Goal: Task Accomplishment & Management: Complete application form

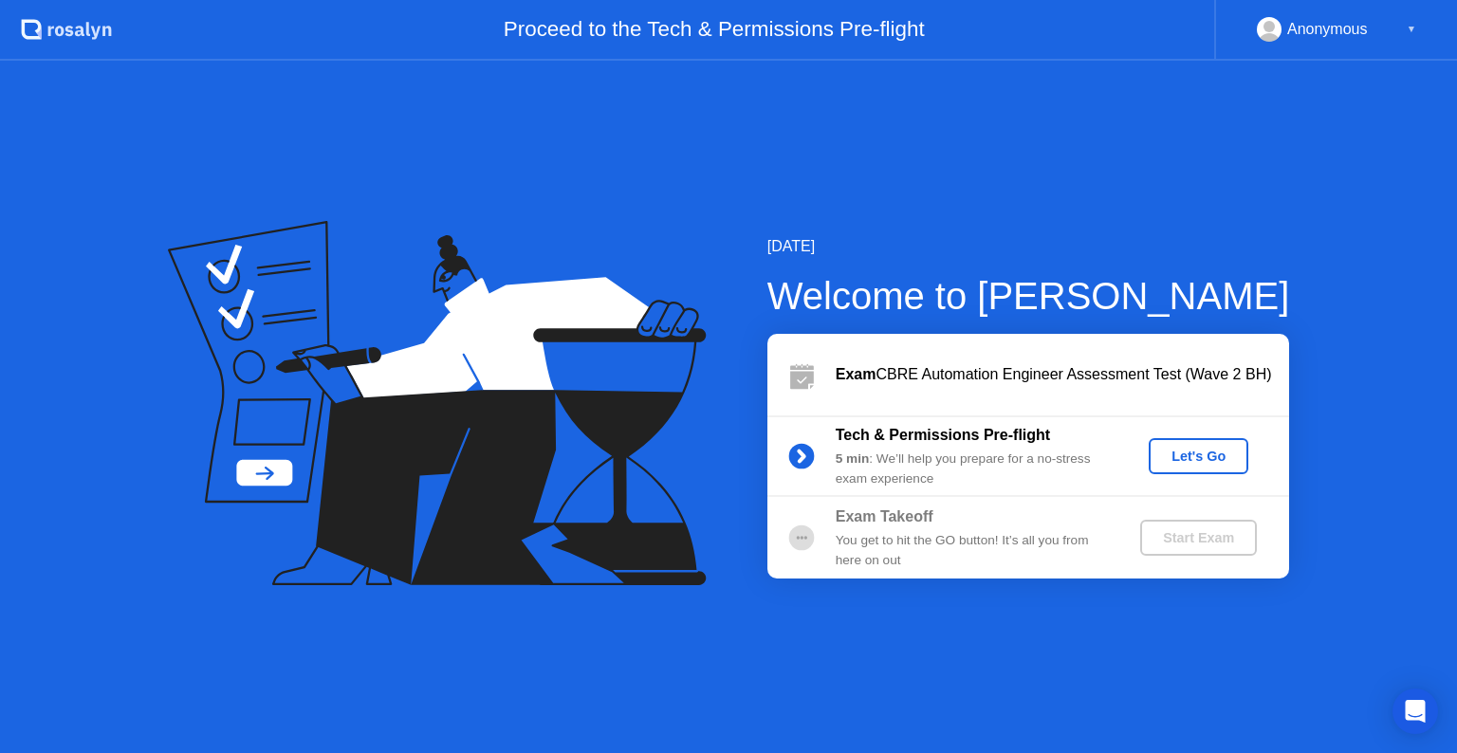
click at [1216, 452] on div "Let's Go" at bounding box center [1198, 456] width 84 height 15
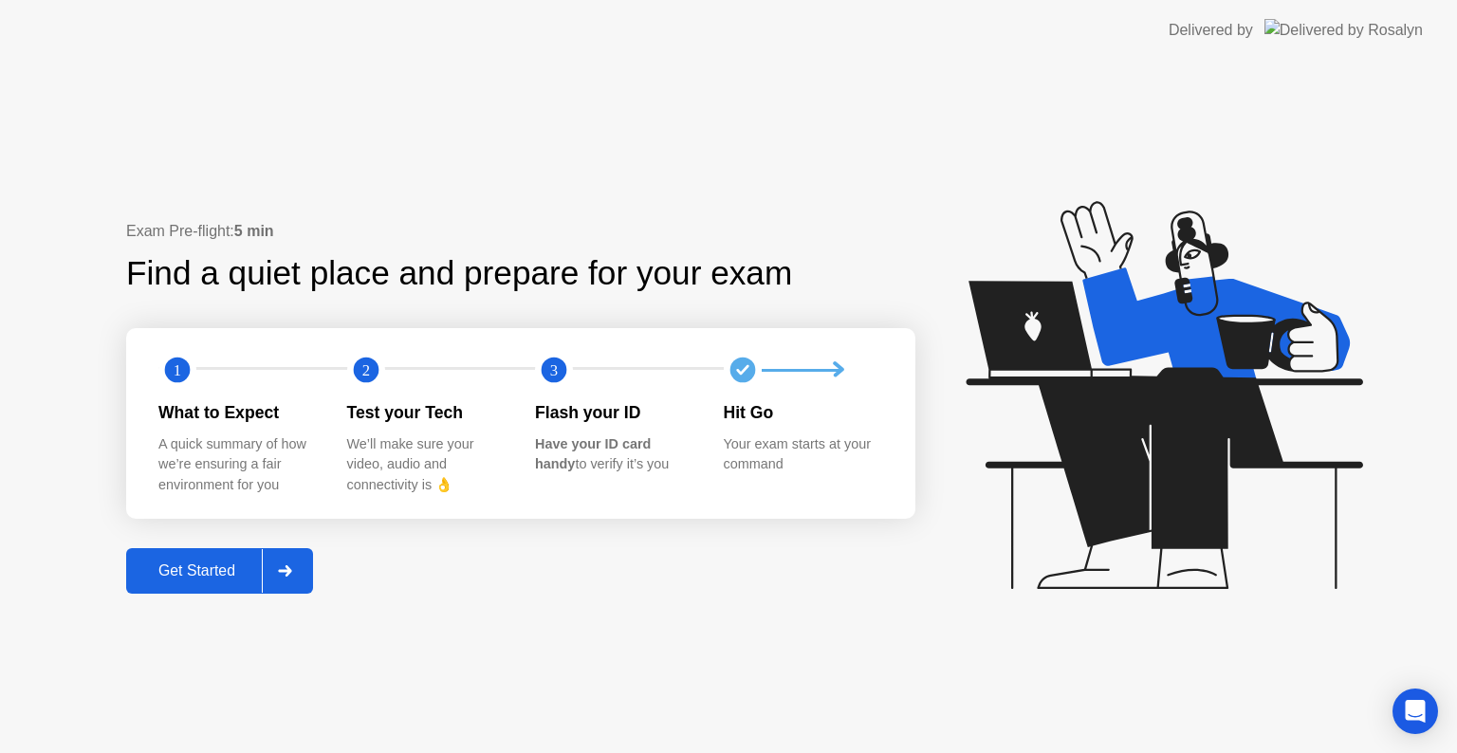
click at [228, 563] on div "Get Started" at bounding box center [197, 571] width 130 height 17
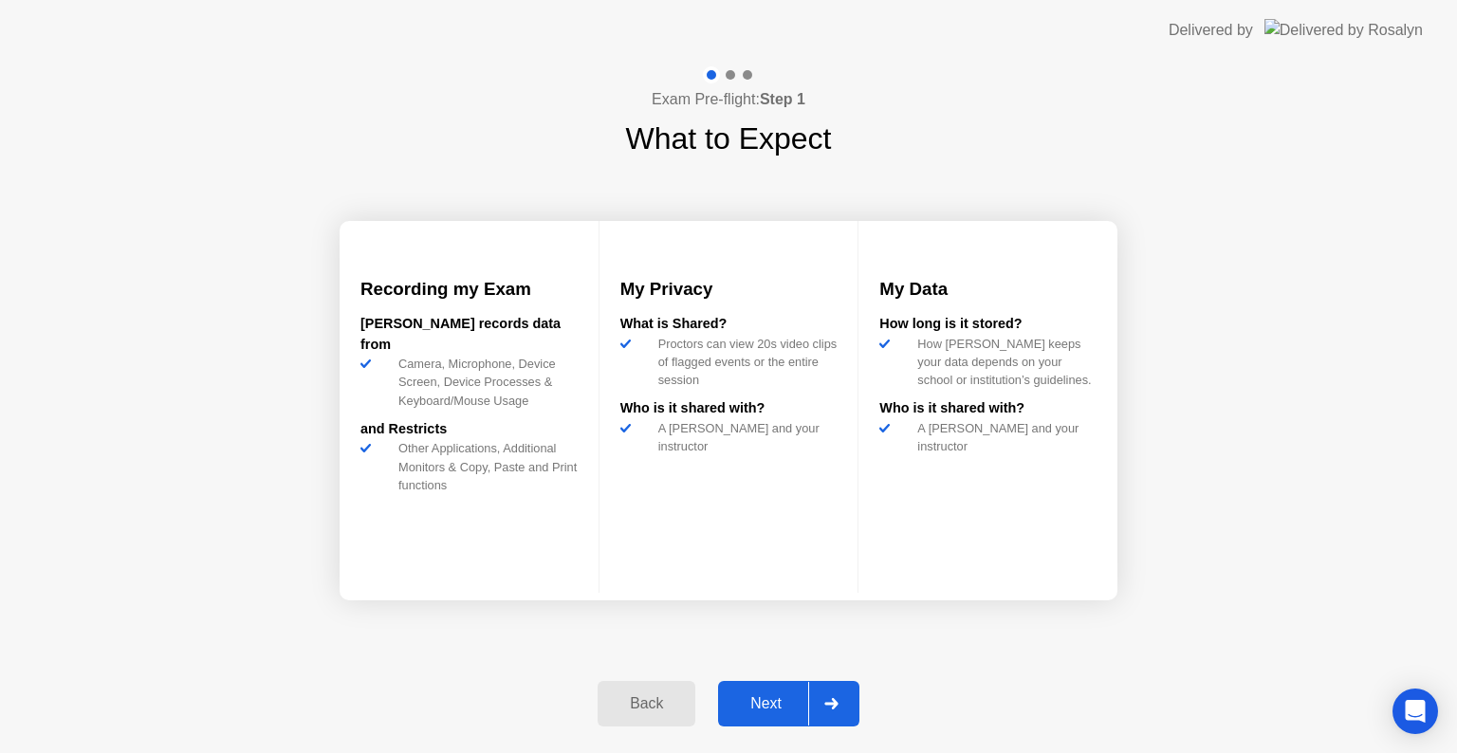
click at [767, 695] on div "Next" at bounding box center [766, 703] width 84 height 17
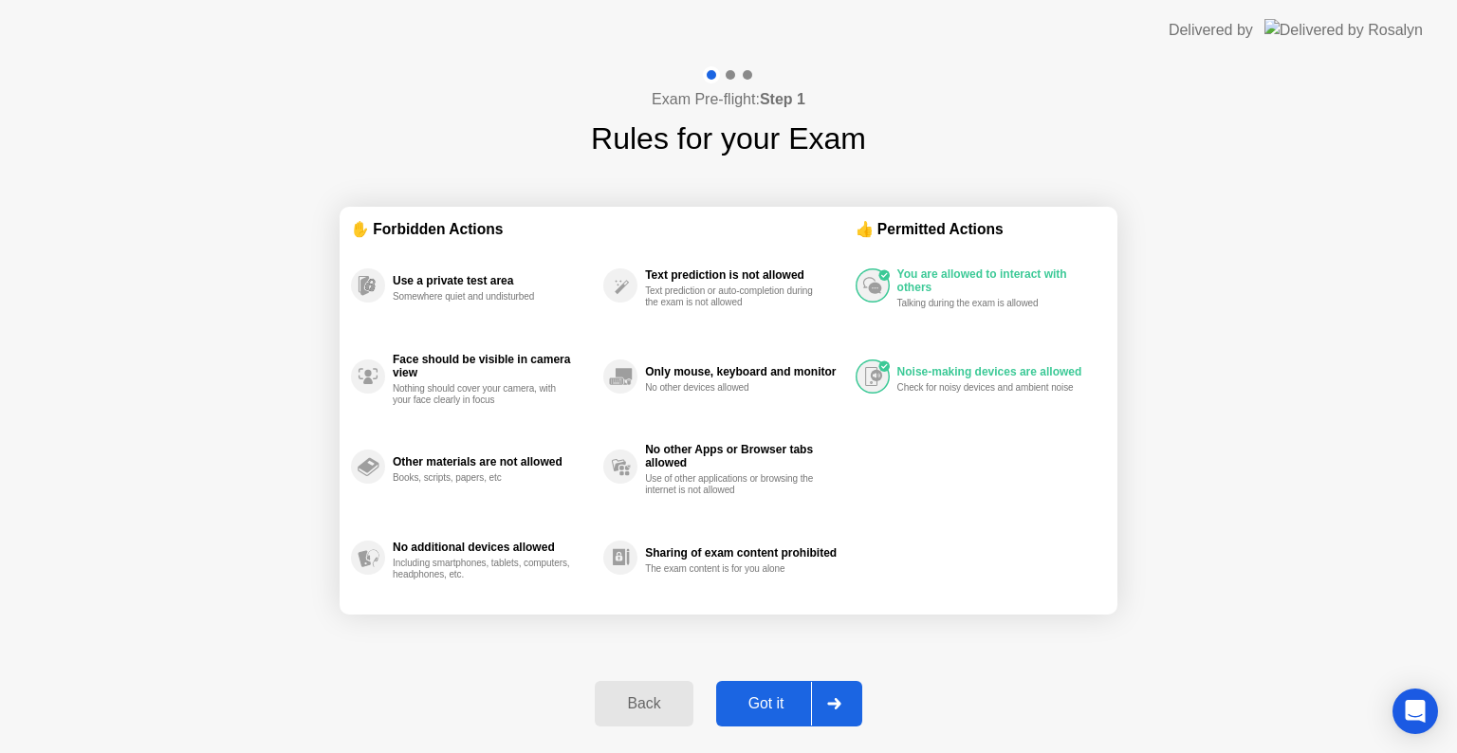
click at [748, 695] on div "Got it" at bounding box center [766, 703] width 89 height 17
select select "**********"
select select "*******"
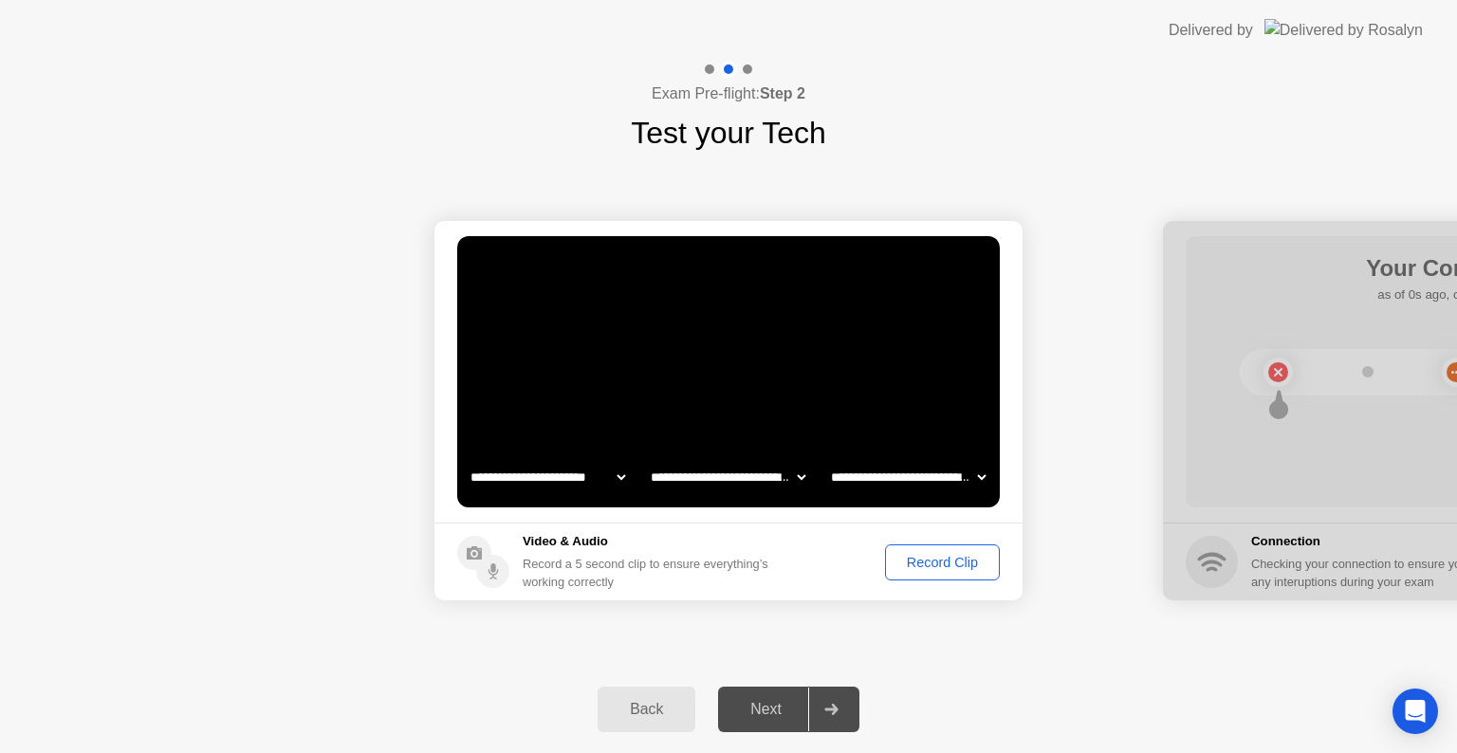
click at [936, 566] on div "Record Clip" at bounding box center [943, 562] width 102 height 15
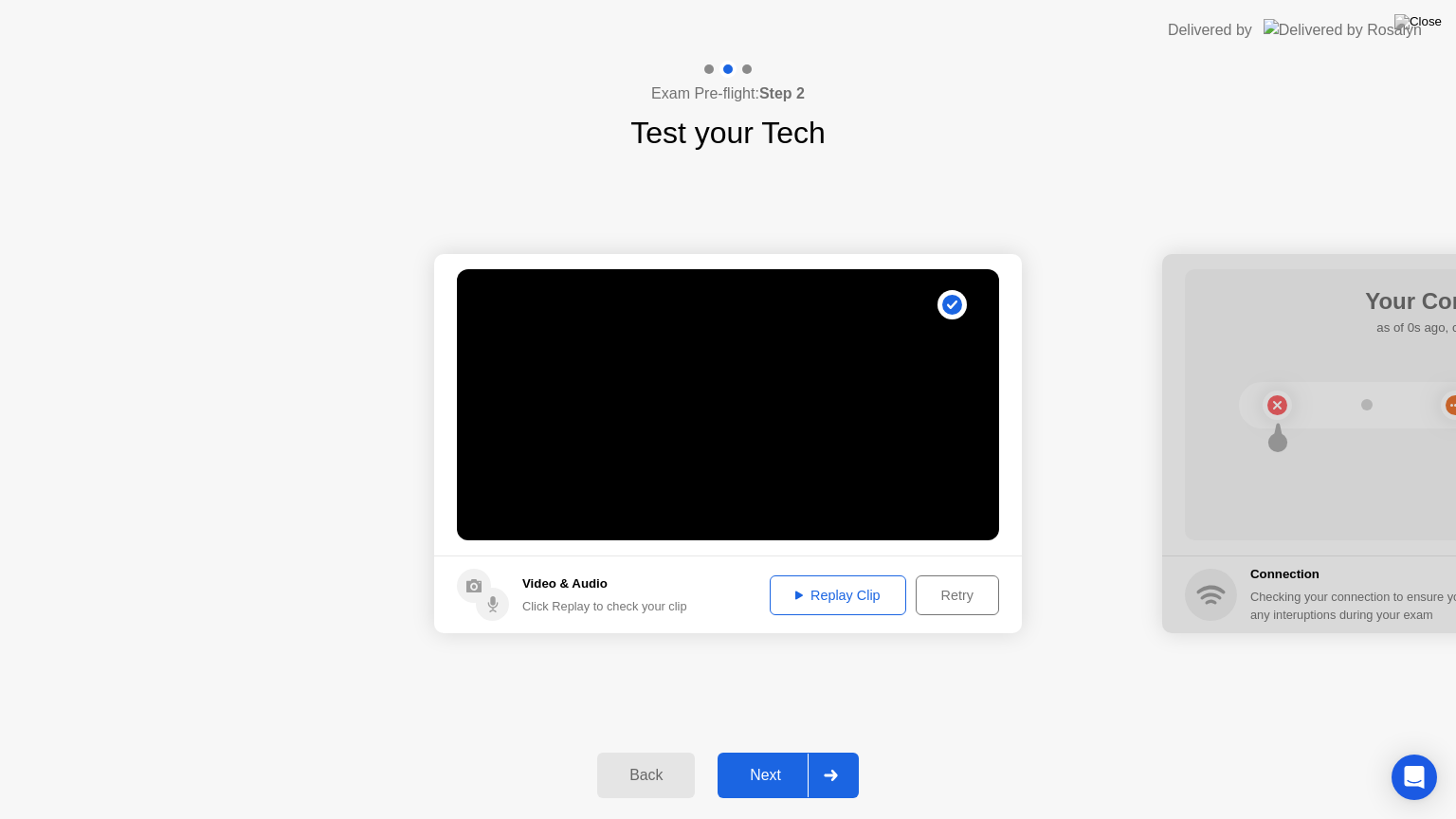
click at [844, 602] on div "Replay Clip" at bounding box center [837, 594] width 123 height 15
click at [754, 751] on button "Next" at bounding box center [787, 775] width 141 height 46
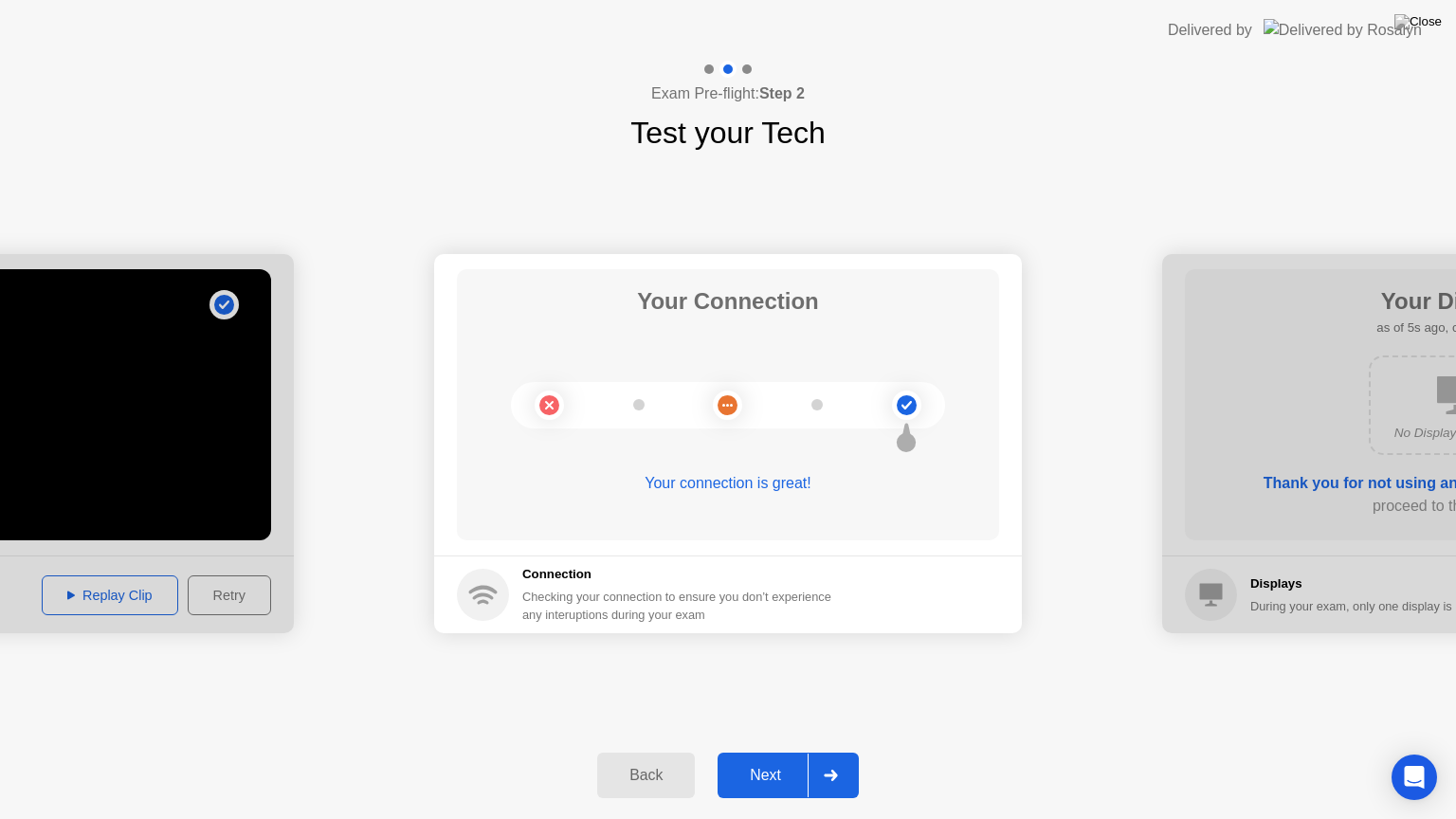
click at [769, 751] on div "Next" at bounding box center [765, 774] width 84 height 17
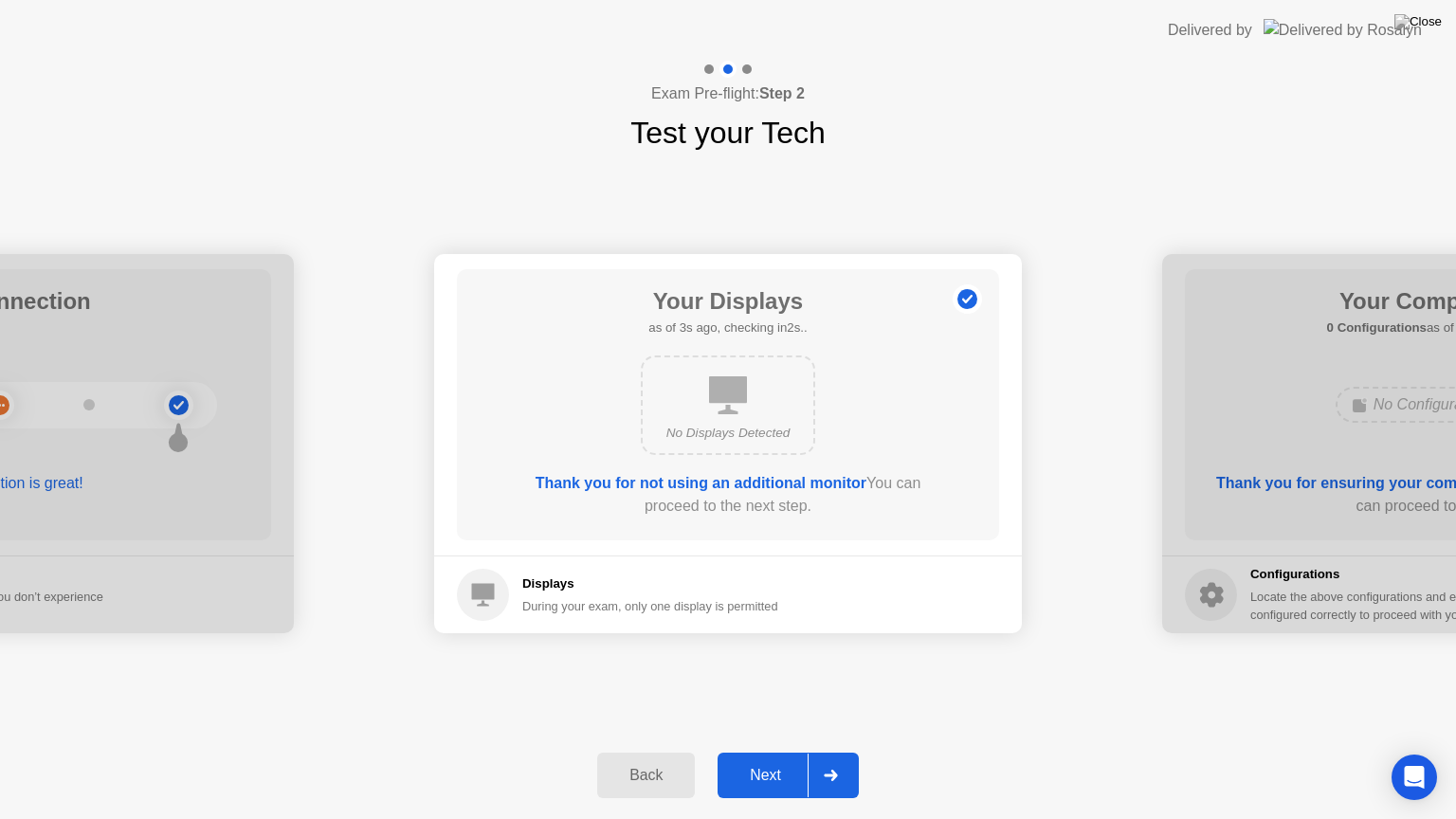
click at [769, 751] on div "Next" at bounding box center [765, 774] width 84 height 17
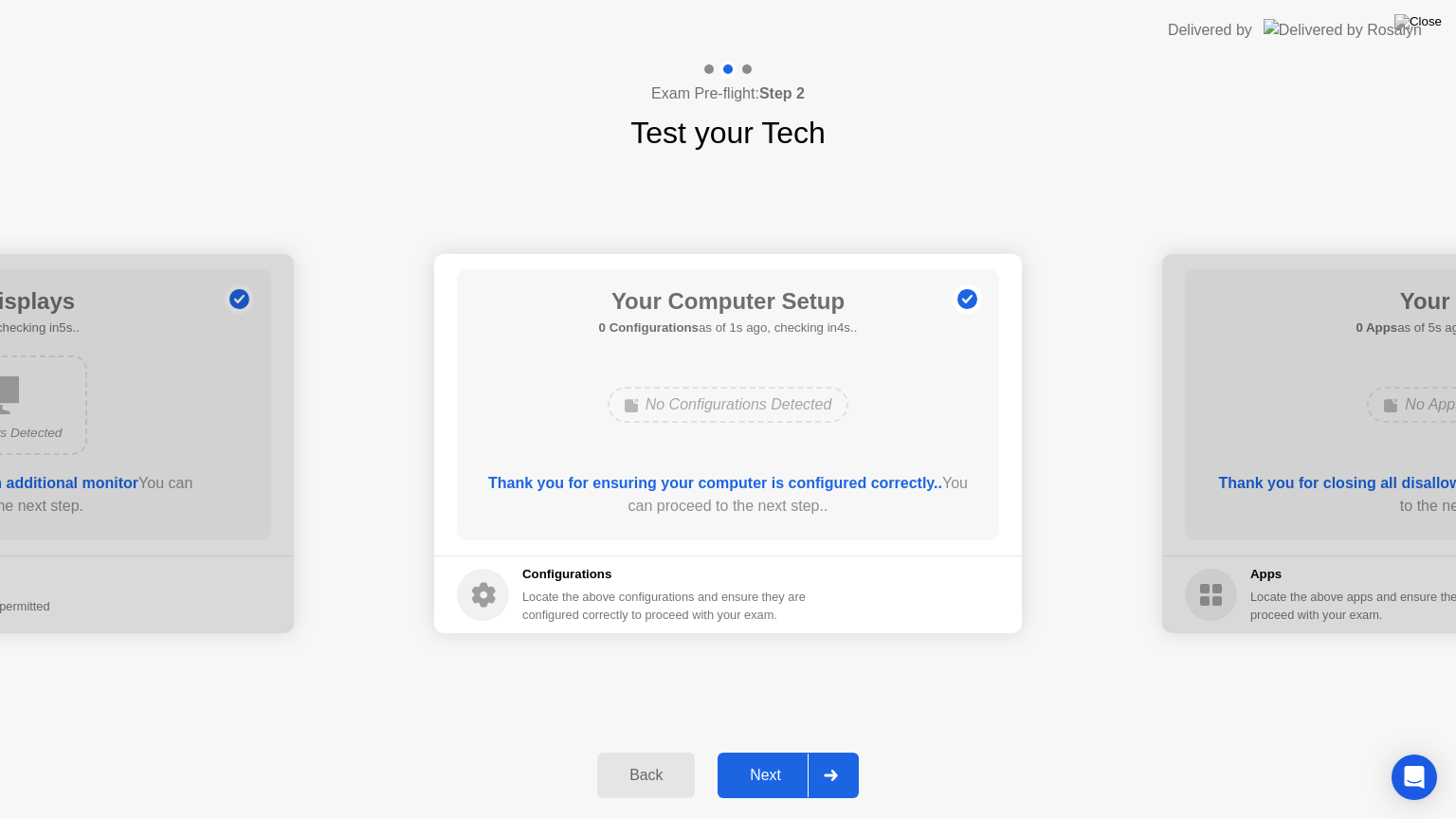
click at [773, 751] on div "Next" at bounding box center [765, 774] width 84 height 17
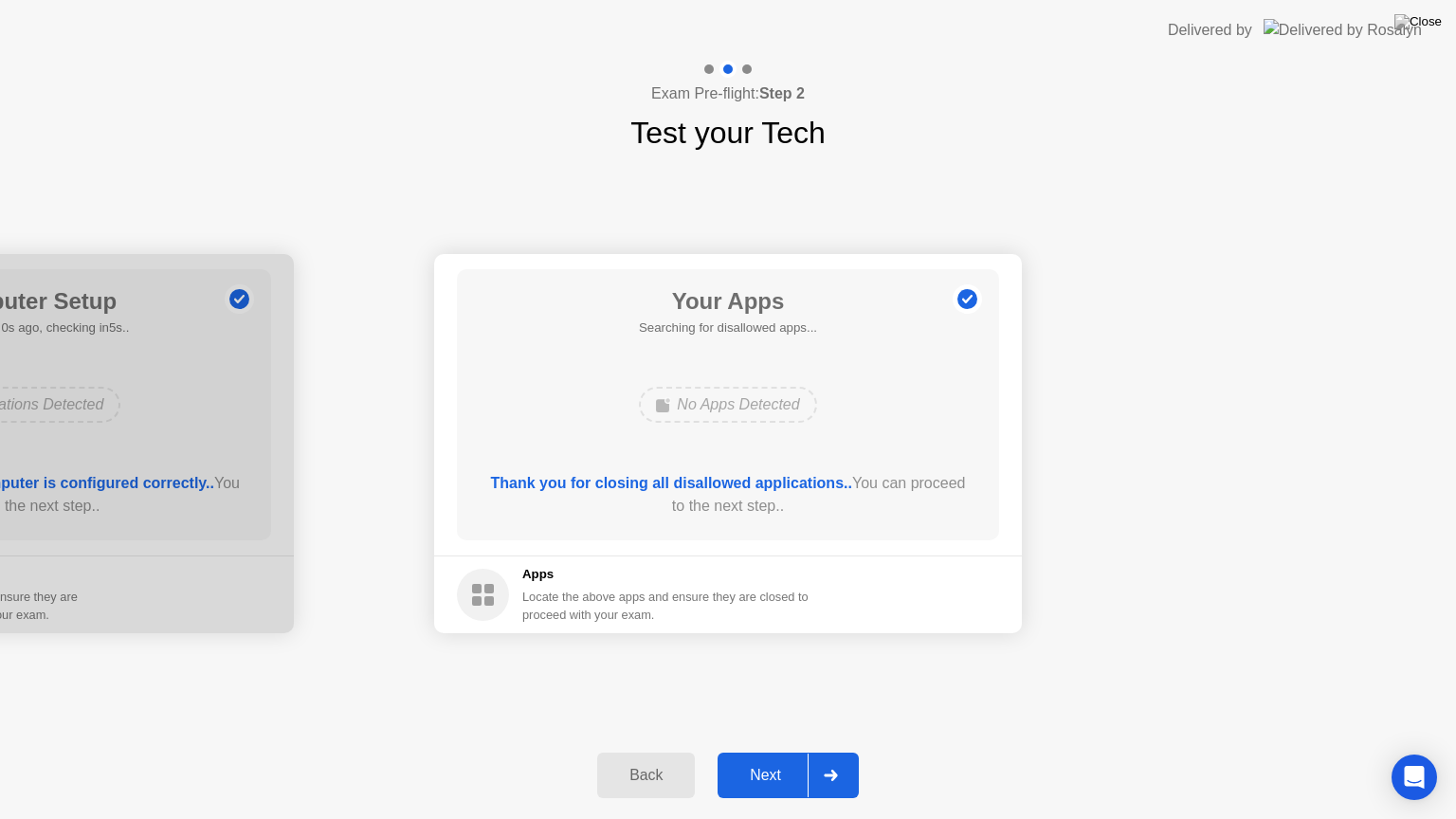
click at [774, 751] on div "Next" at bounding box center [765, 774] width 84 height 17
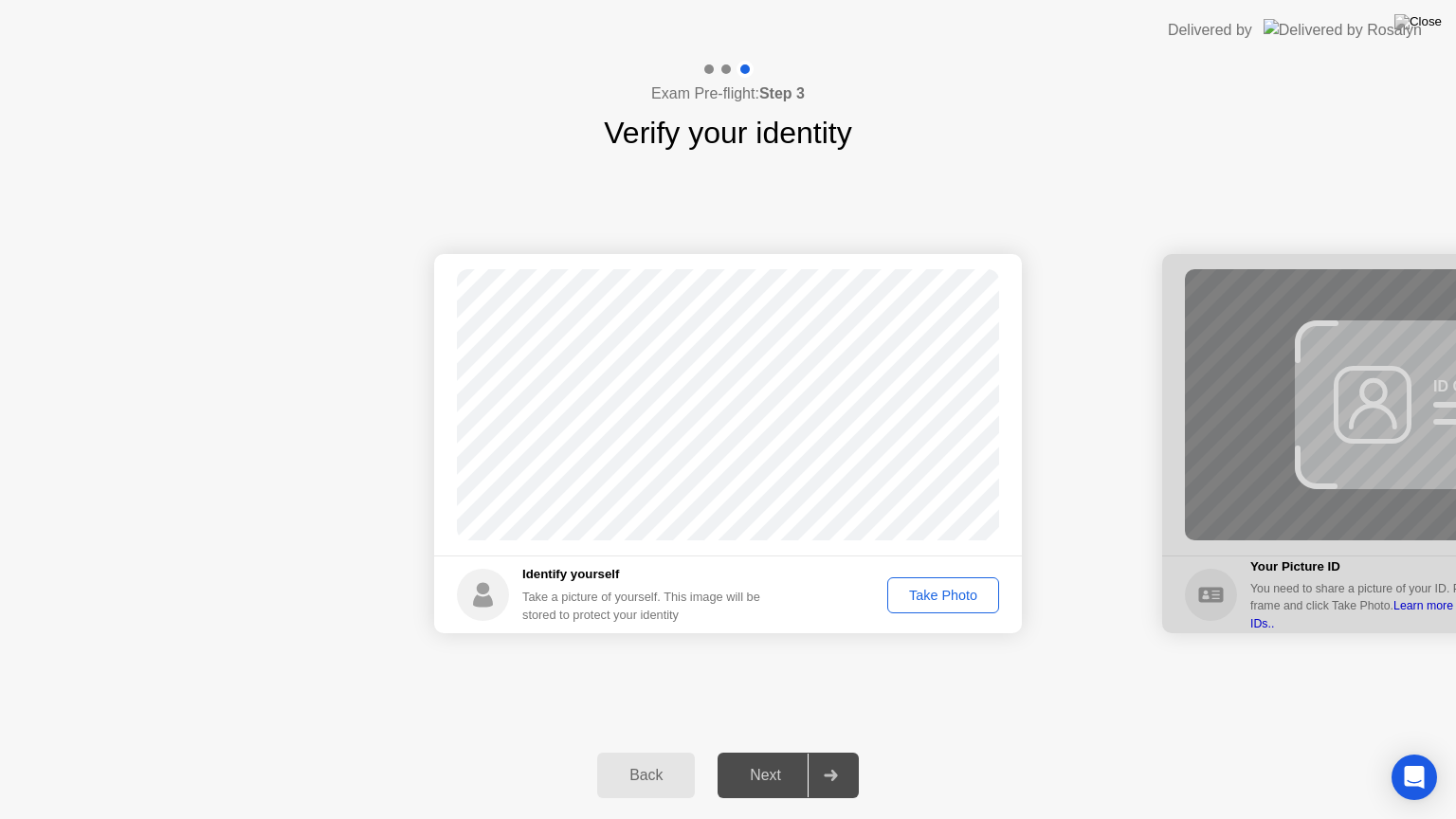
click at [910, 595] on div "Take Photo" at bounding box center [943, 594] width 99 height 15
click at [770, 751] on div "Next" at bounding box center [765, 774] width 84 height 17
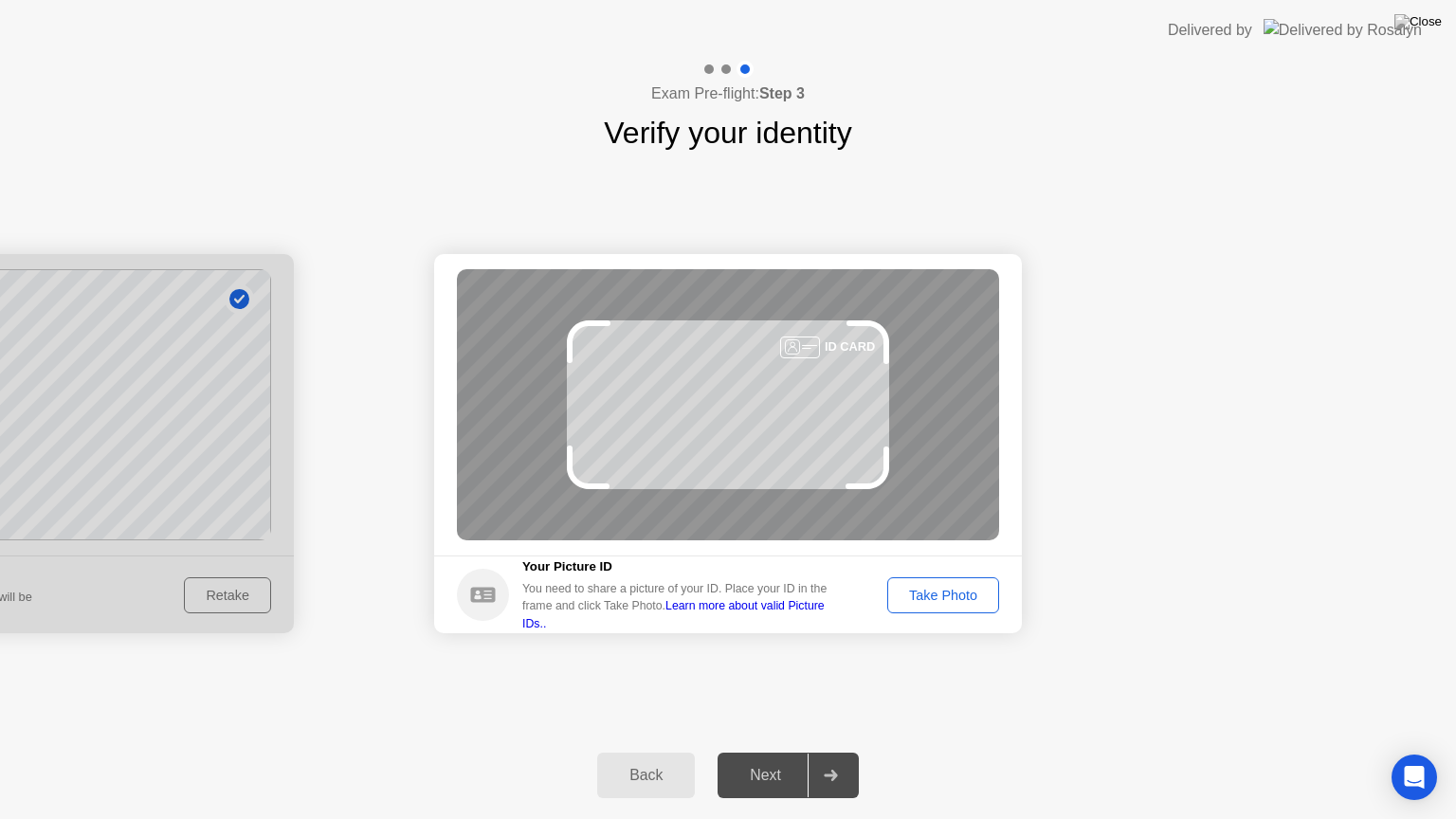
click at [933, 599] on div "Take Photo" at bounding box center [943, 594] width 99 height 15
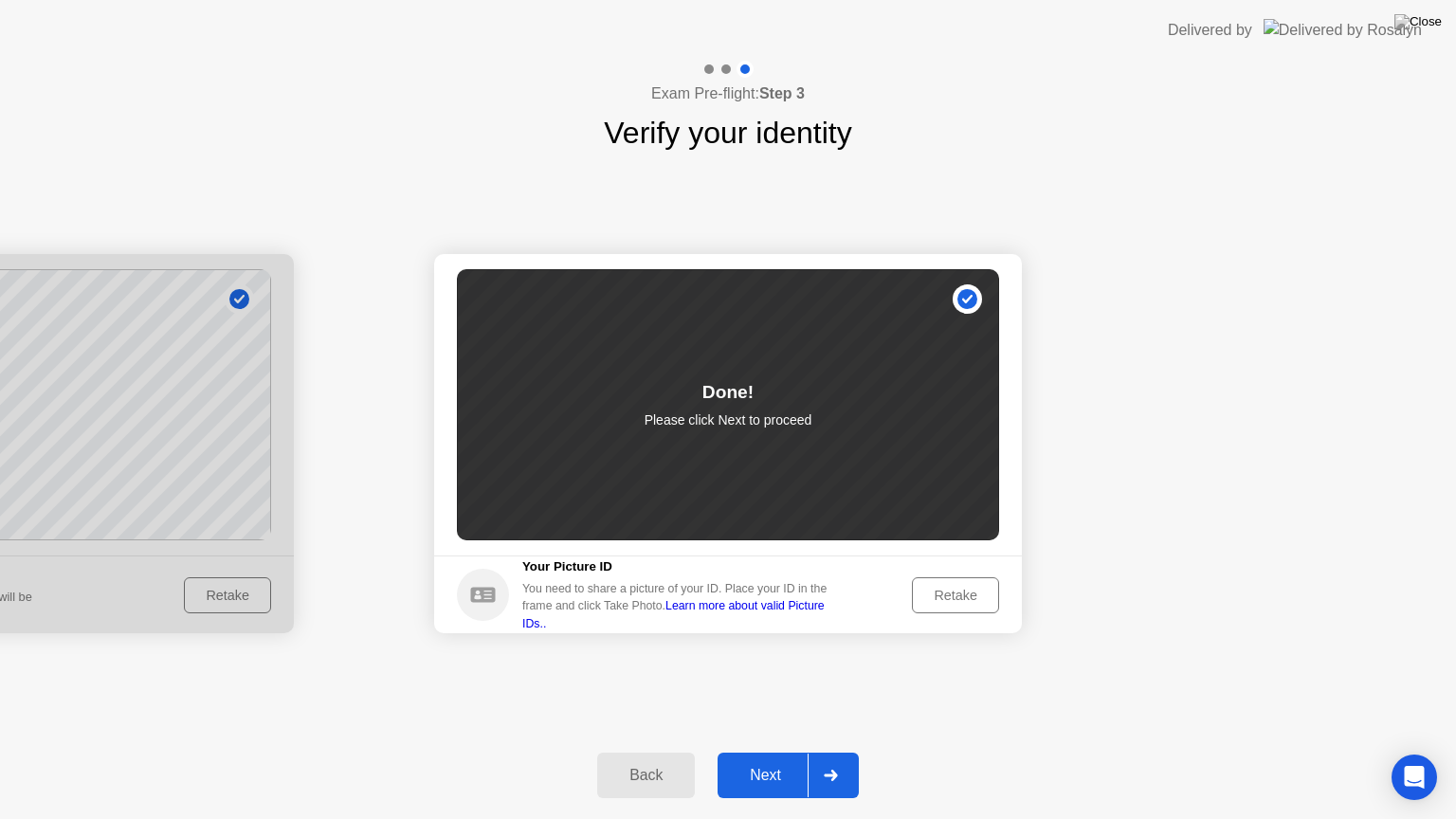
click at [764, 751] on button "Next" at bounding box center [787, 775] width 141 height 46
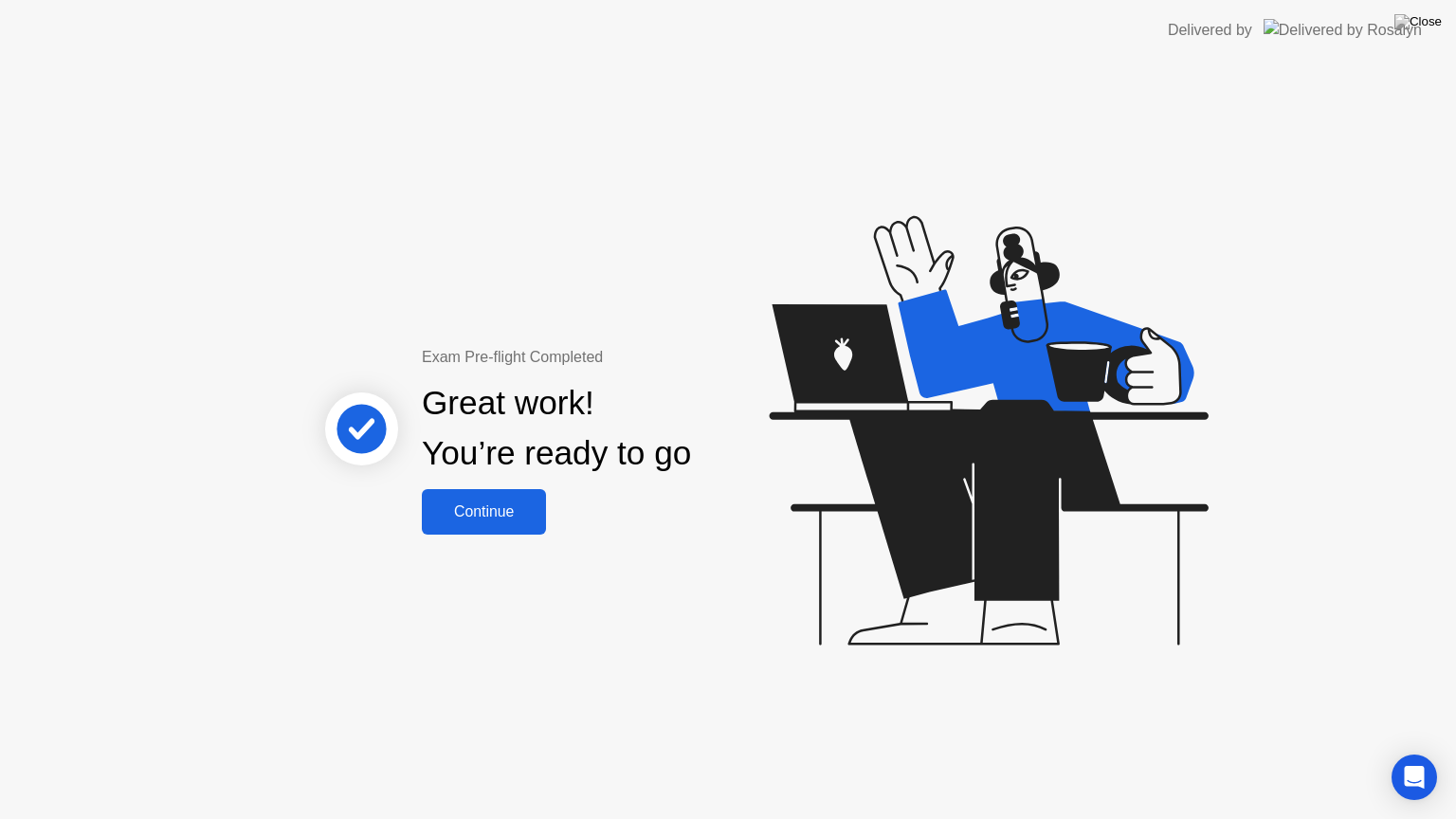
click at [459, 503] on div "Continue" at bounding box center [484, 511] width 113 height 17
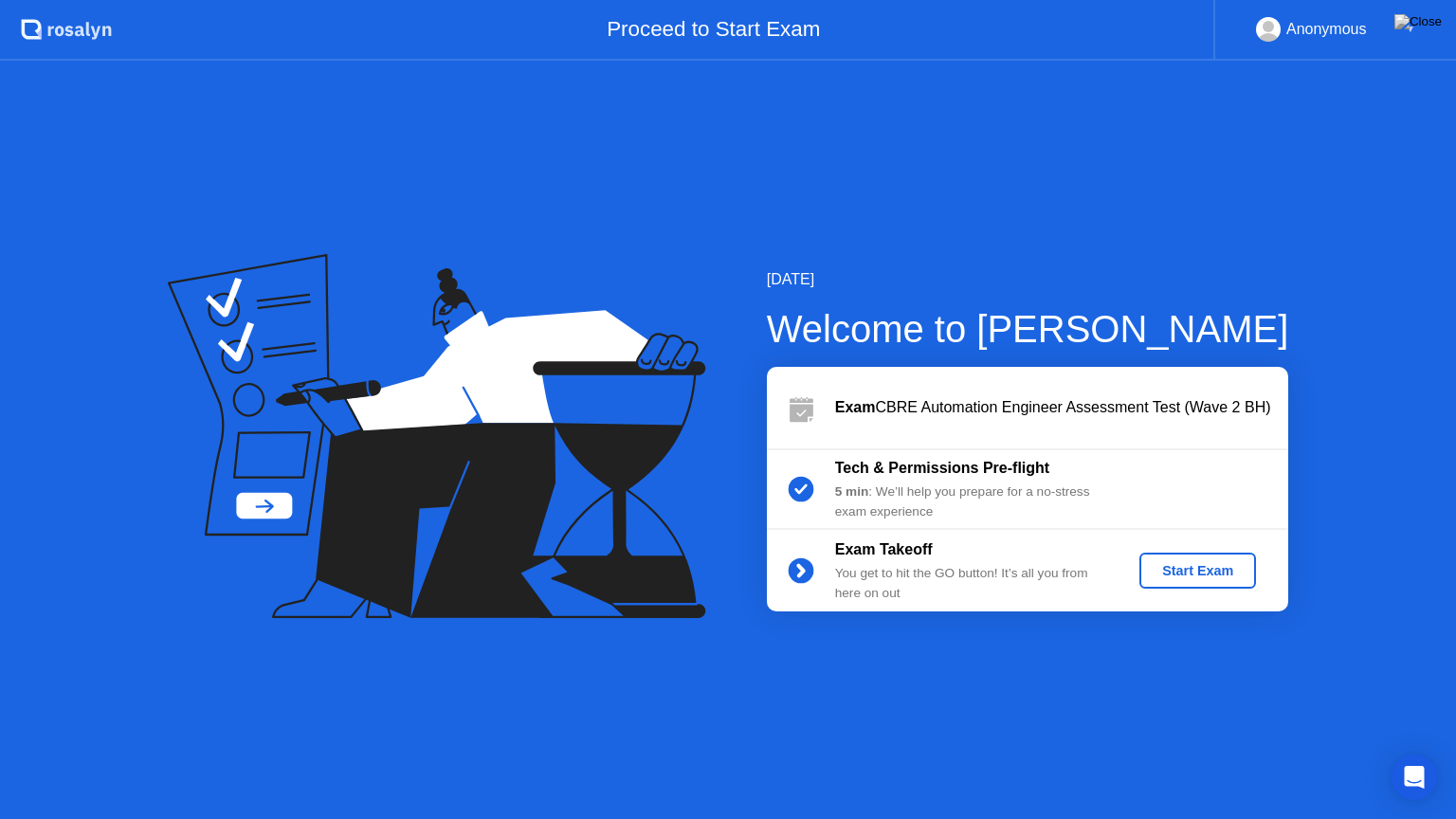
click at [1211, 568] on div "Start Exam" at bounding box center [1198, 569] width 102 height 15
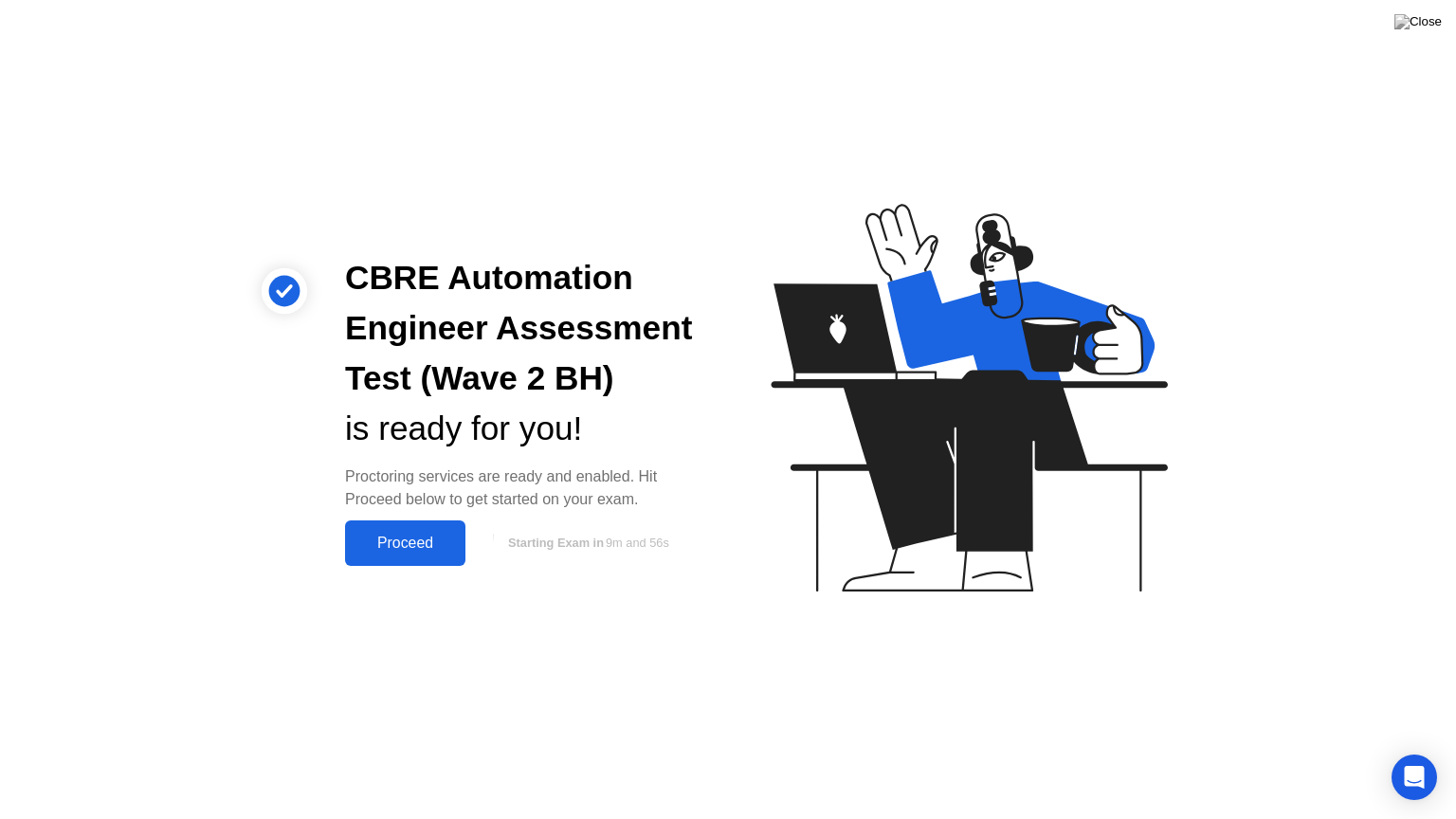
click at [408, 540] on div "Proceed" at bounding box center [405, 542] width 109 height 17
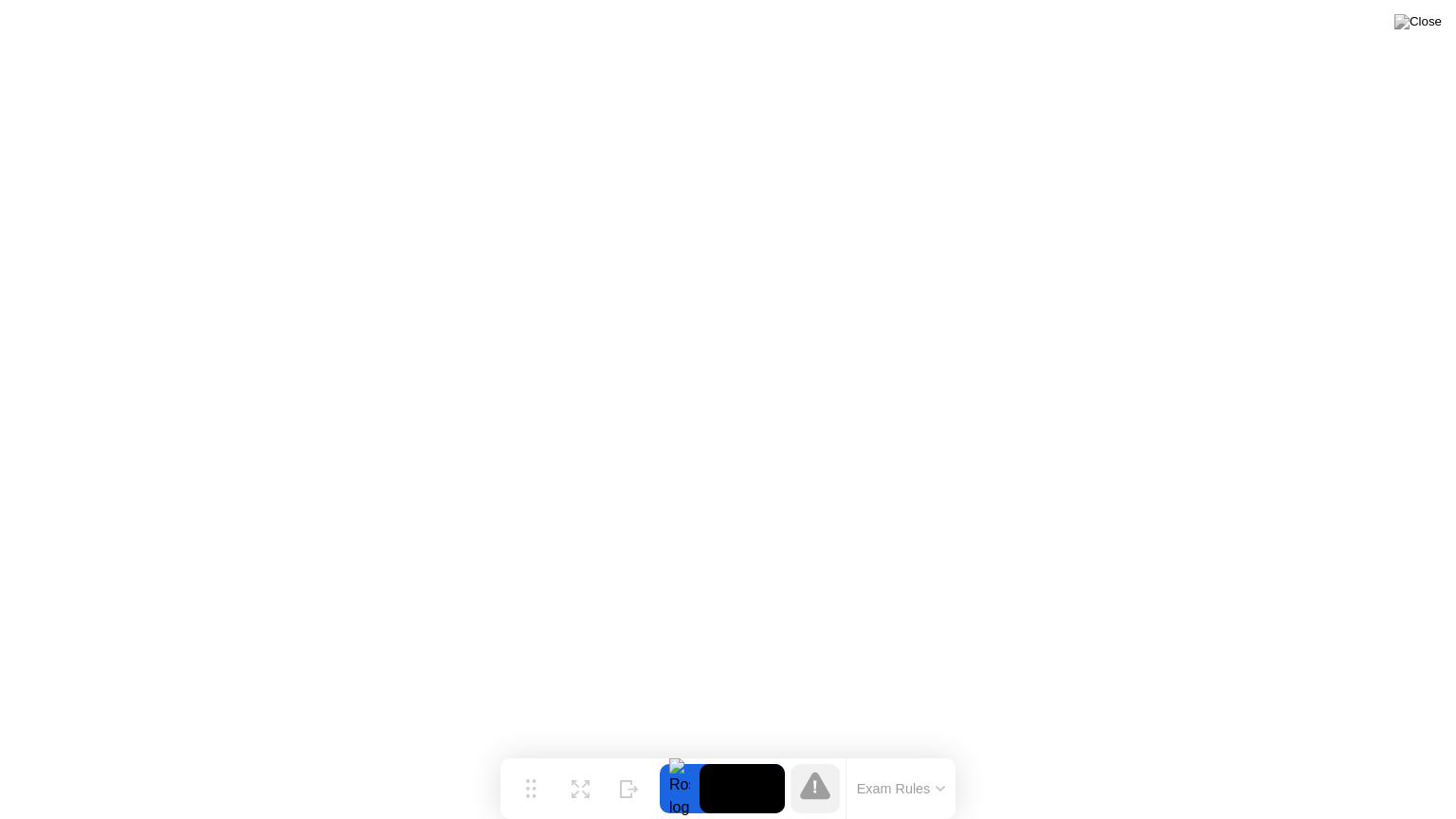
click at [874, 751] on button "Exam Rules" at bounding box center [901, 788] width 101 height 17
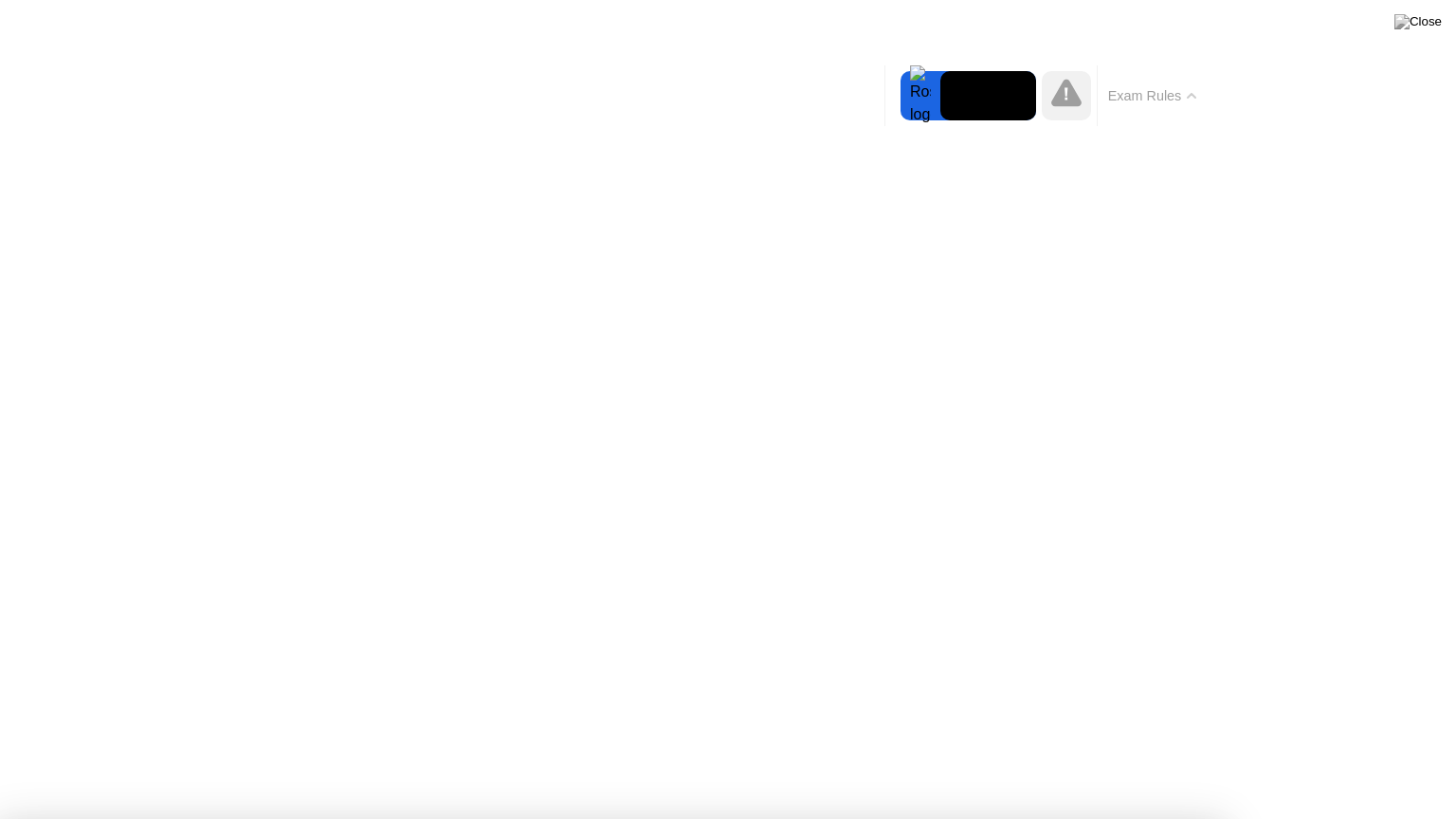
click at [1159, 103] on button "Exam Rules" at bounding box center [1152, 95] width 101 height 17
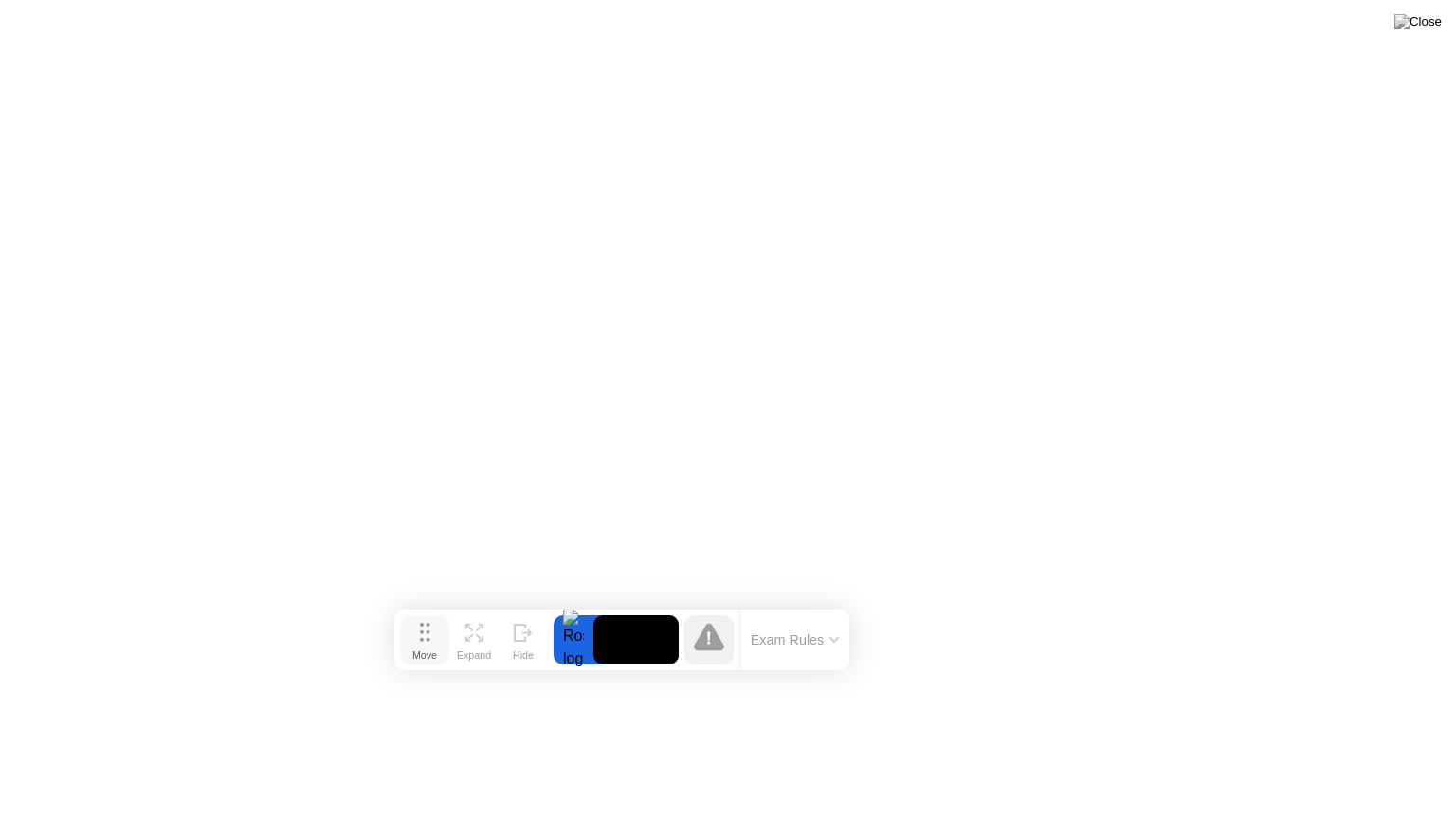
drag, startPoint x: 525, startPoint y: 779, endPoint x: 418, endPoint y: 630, distance: 183.4
click at [418, 630] on button "Move" at bounding box center [424, 639] width 49 height 49
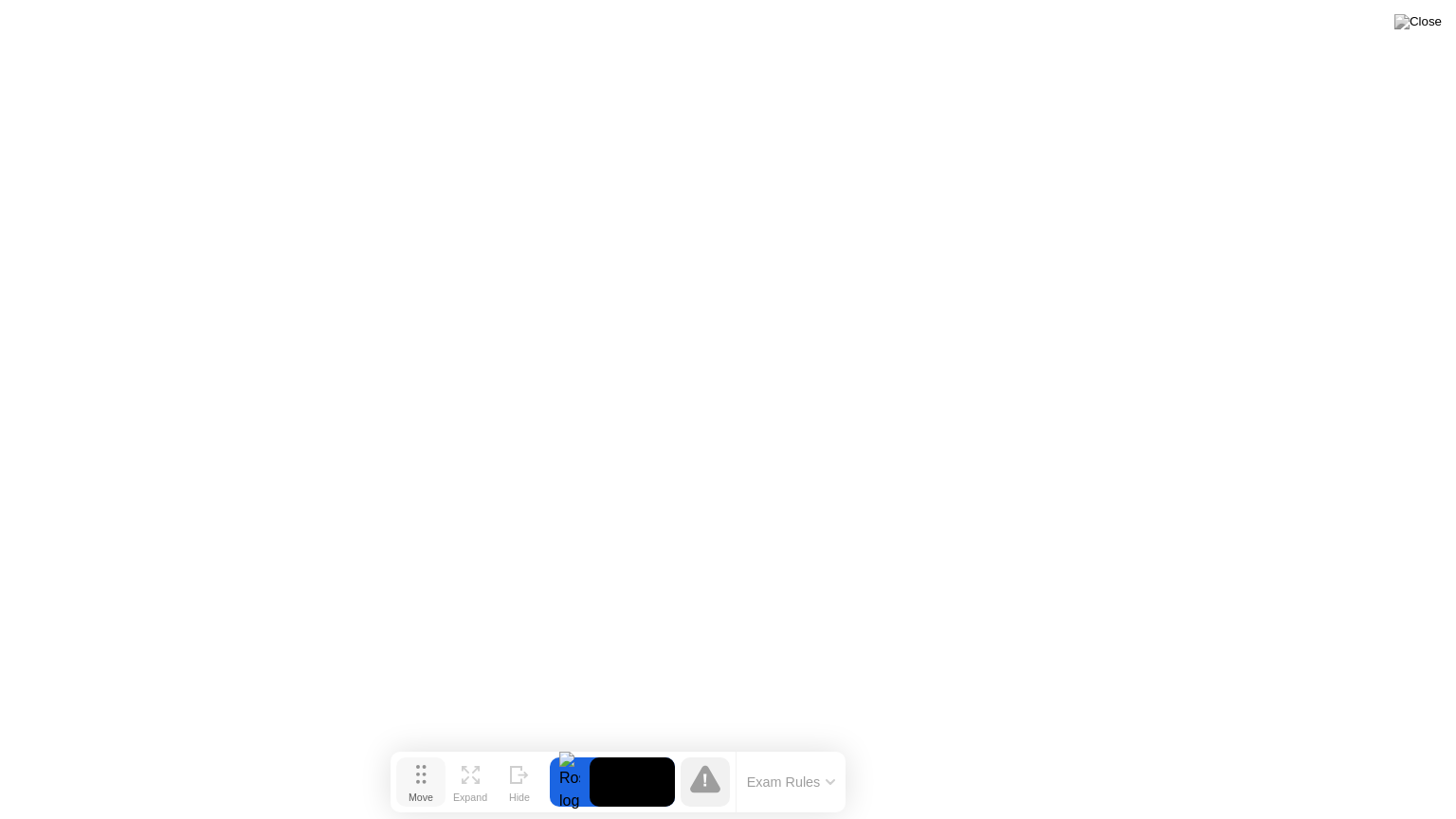
drag, startPoint x: 431, startPoint y: 640, endPoint x: 427, endPoint y: 783, distance: 143.1
click at [427, 751] on button "Move" at bounding box center [421, 781] width 49 height 49
click at [721, 751] on div at bounding box center [705, 781] width 49 height 49
click at [758, 751] on button "Exam Rules" at bounding box center [791, 781] width 101 height 17
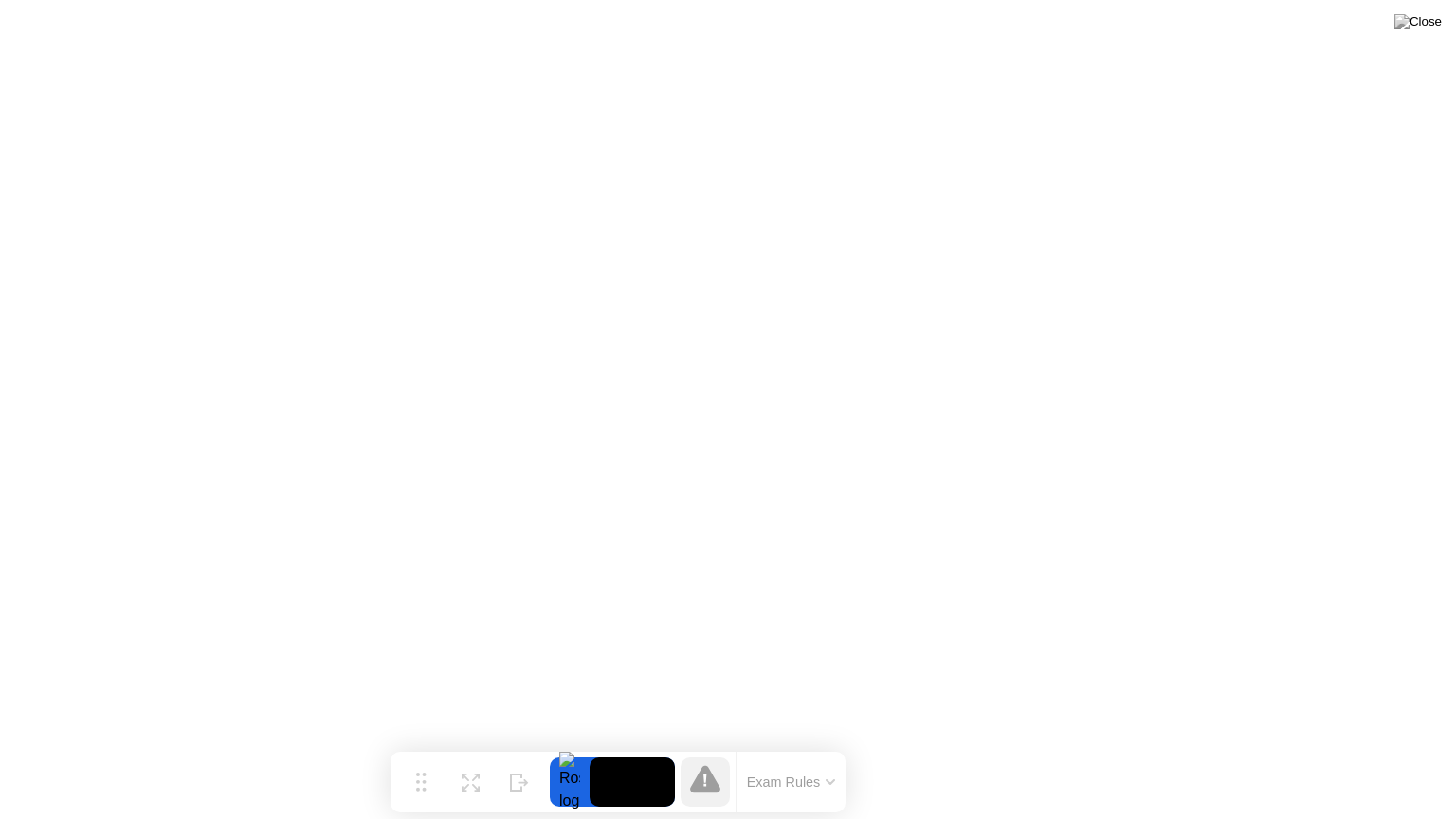
click at [765, 751] on button "Exam Rules" at bounding box center [791, 781] width 101 height 17
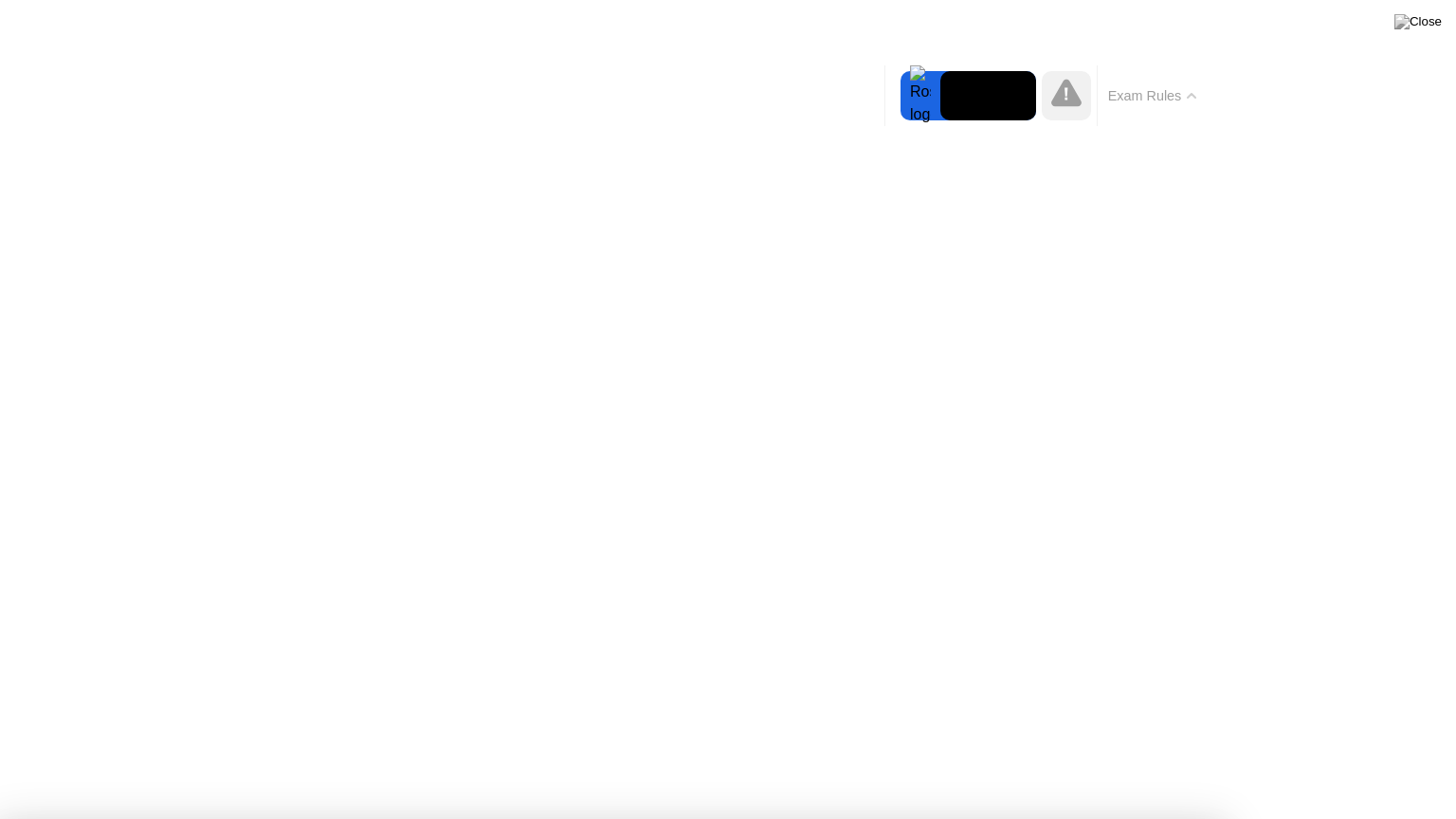
drag, startPoint x: 925, startPoint y: 490, endPoint x: 929, endPoint y: 500, distance: 10.8
click at [1185, 103] on button "Exam Rules" at bounding box center [1152, 95] width 101 height 17
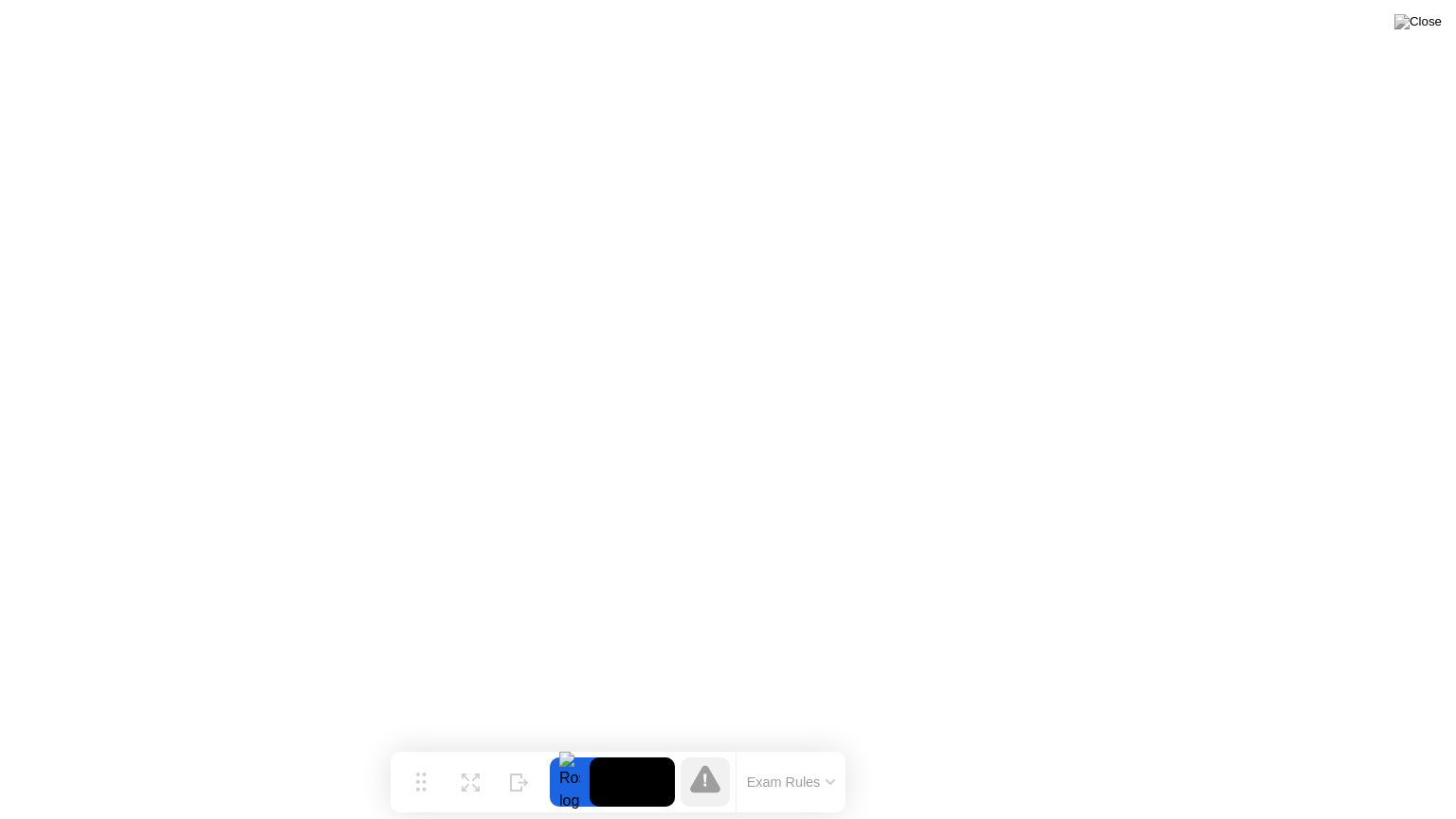
click at [777, 751] on div "Exam Rules" at bounding box center [790, 781] width 110 height 61
click at [797, 751] on button "Exam Rules" at bounding box center [791, 781] width 101 height 17
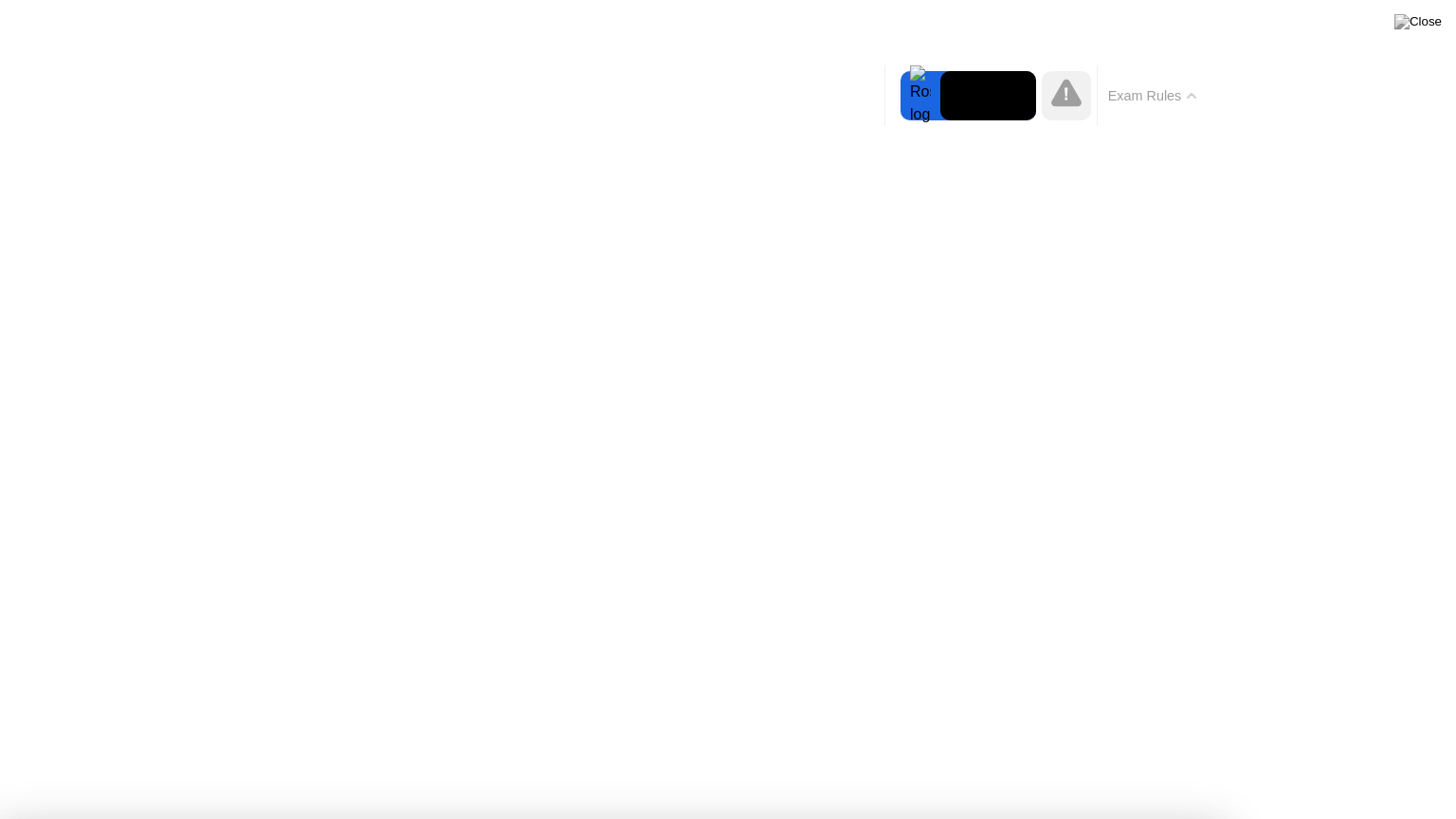
click at [1186, 96] on button "Exam Rules" at bounding box center [1152, 95] width 101 height 17
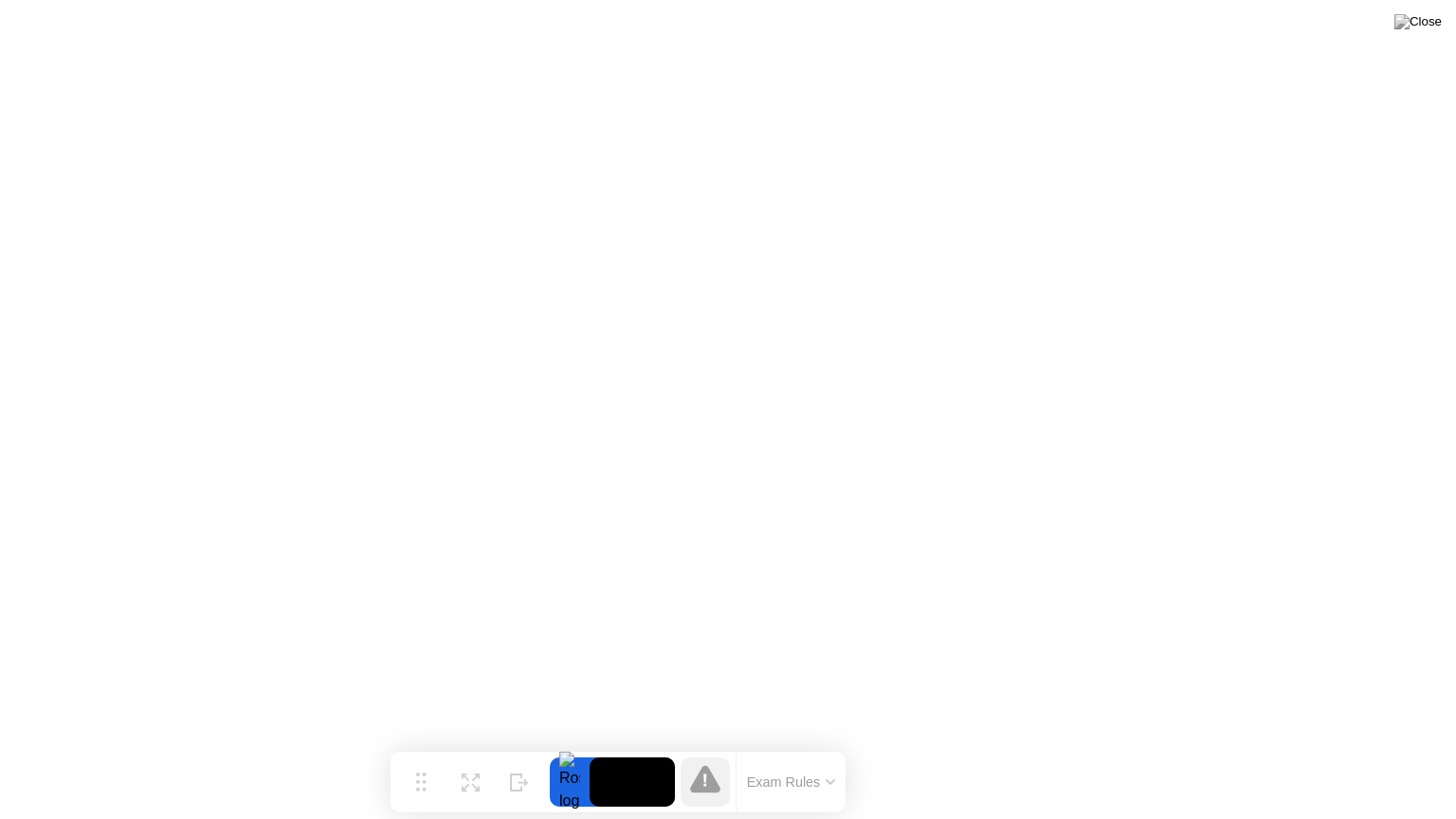
click at [713, 751] on icon at bounding box center [706, 779] width 30 height 28
click at [781, 751] on button "Exam Rules" at bounding box center [791, 781] width 101 height 17
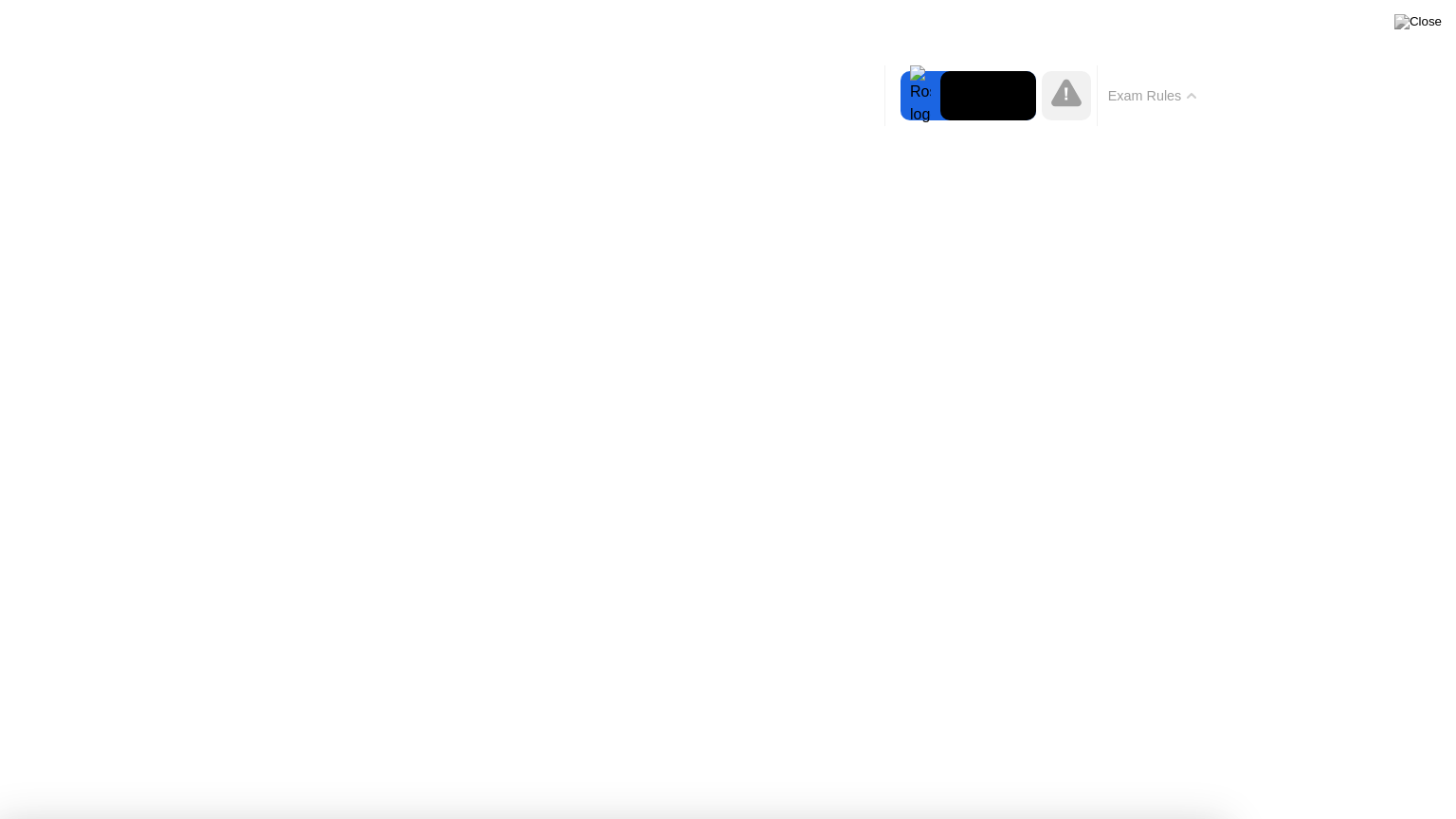
click at [1164, 101] on button "Exam Rules" at bounding box center [1152, 95] width 101 height 17
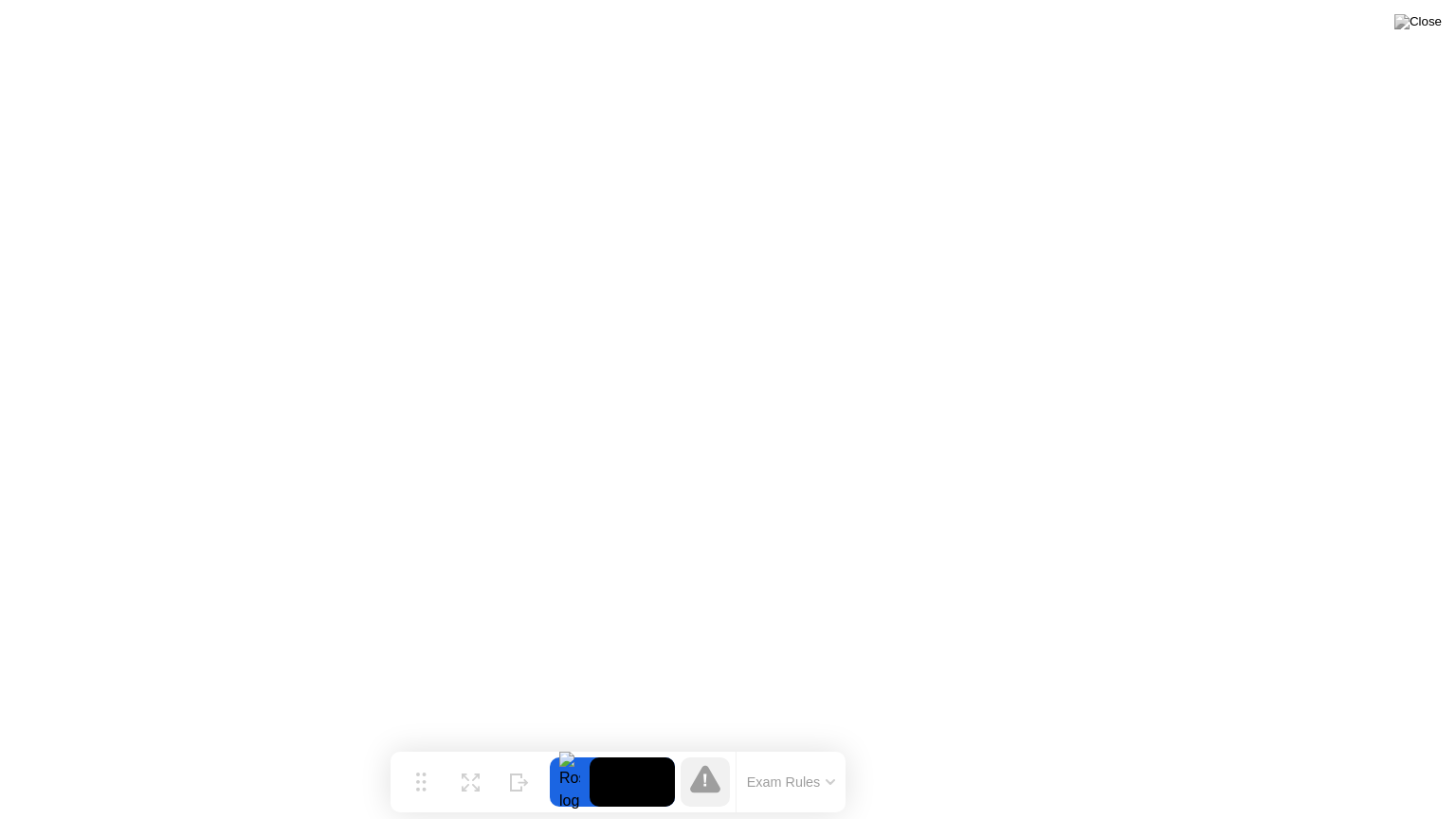
click at [773, 751] on button "Exam Rules" at bounding box center [791, 781] width 101 height 17
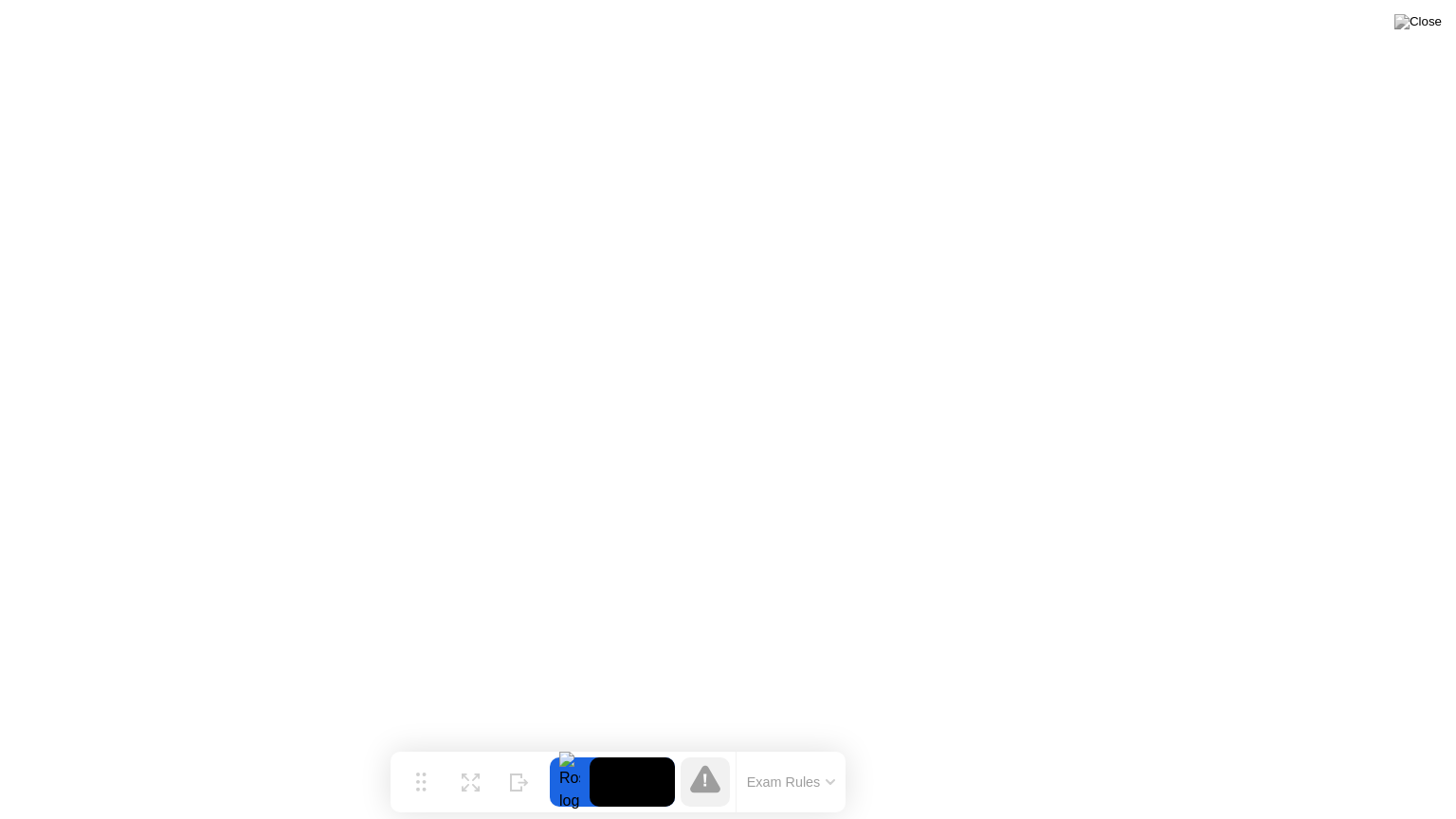
click at [784, 751] on button "Exam Rules" at bounding box center [791, 781] width 101 height 17
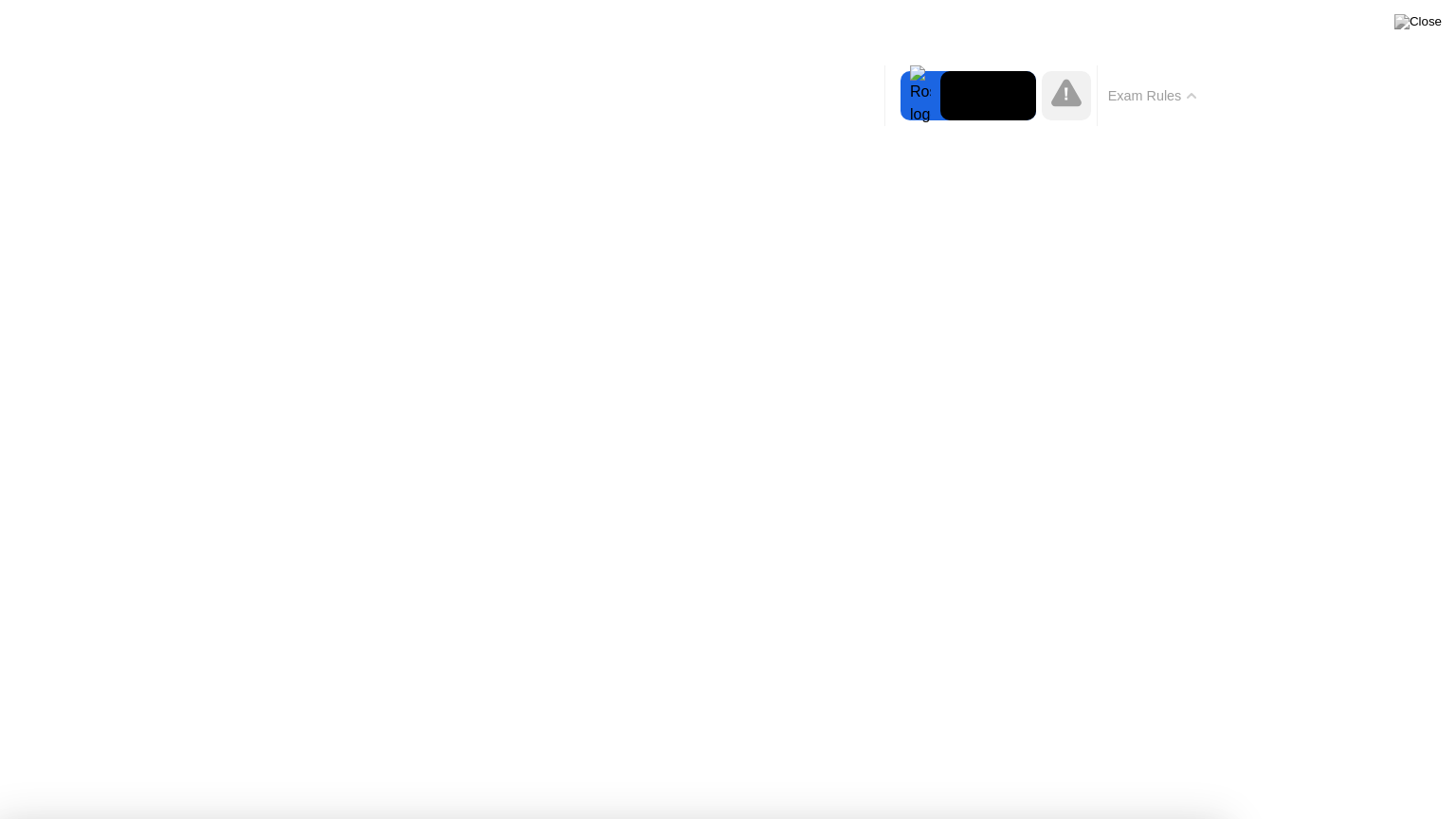
click at [1136, 95] on button "Exam Rules" at bounding box center [1152, 95] width 101 height 17
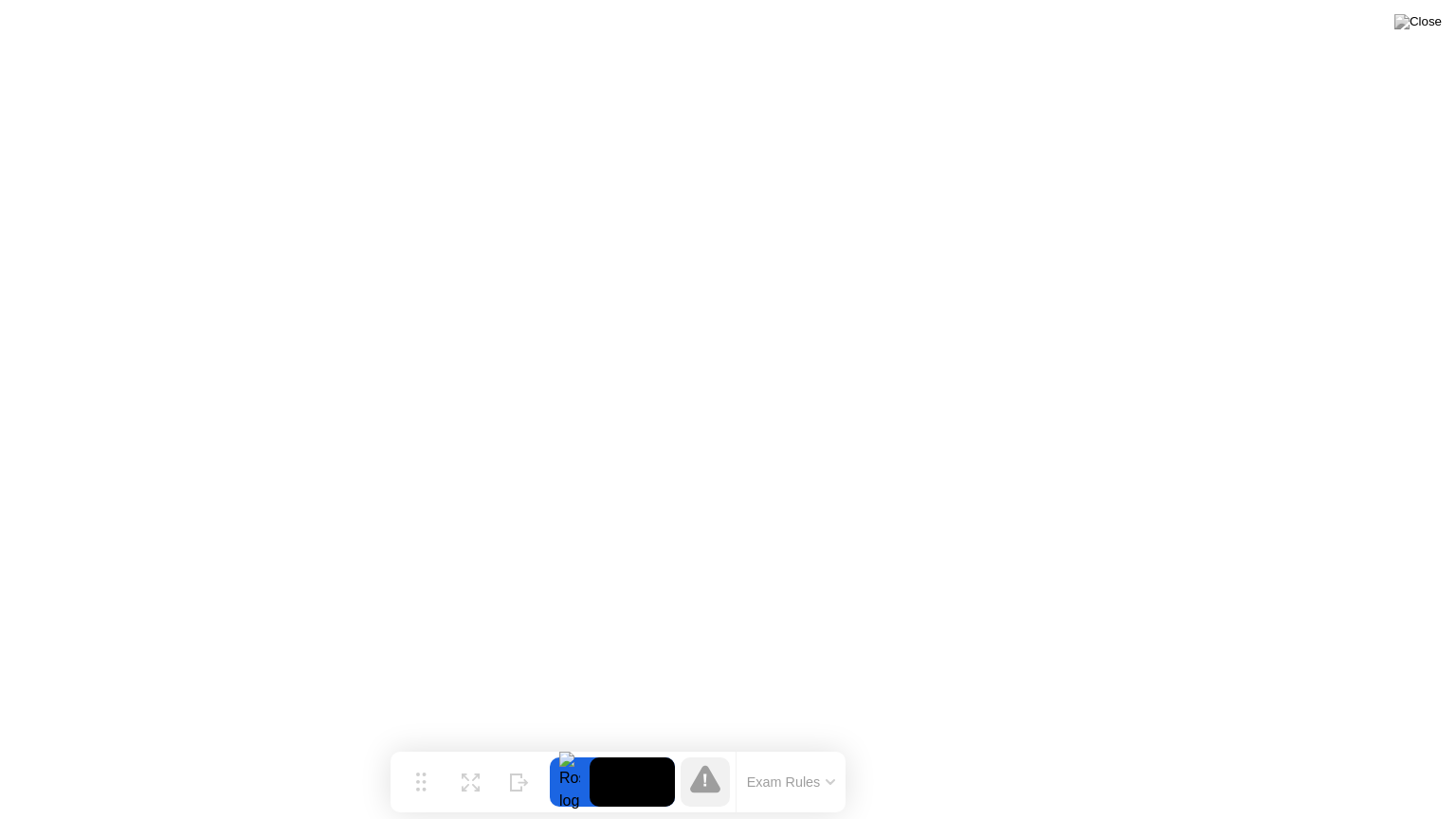
click at [774, 751] on button "Exam Rules" at bounding box center [791, 781] width 101 height 17
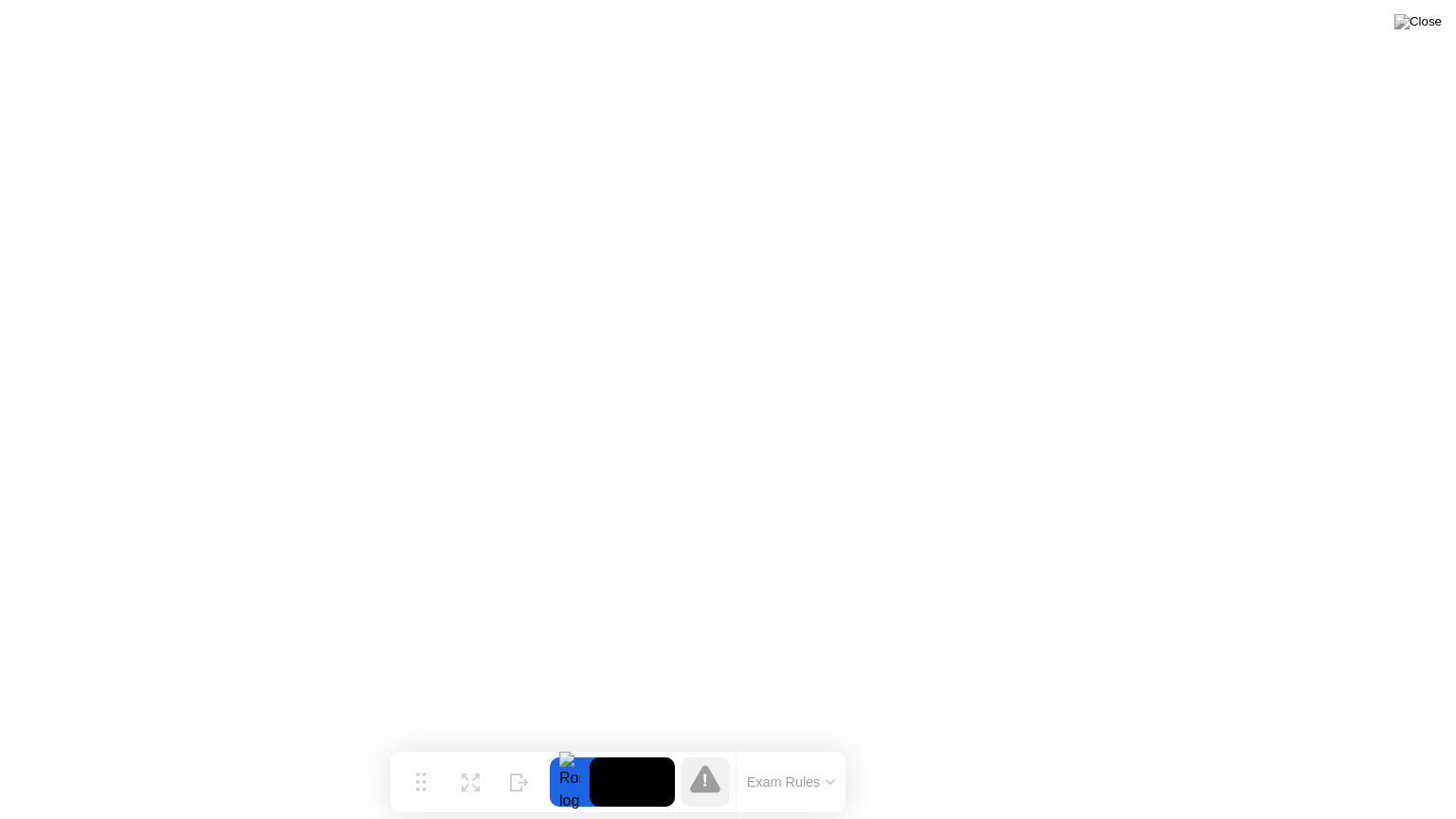
click at [761, 751] on button "Exam Rules" at bounding box center [791, 781] width 101 height 17
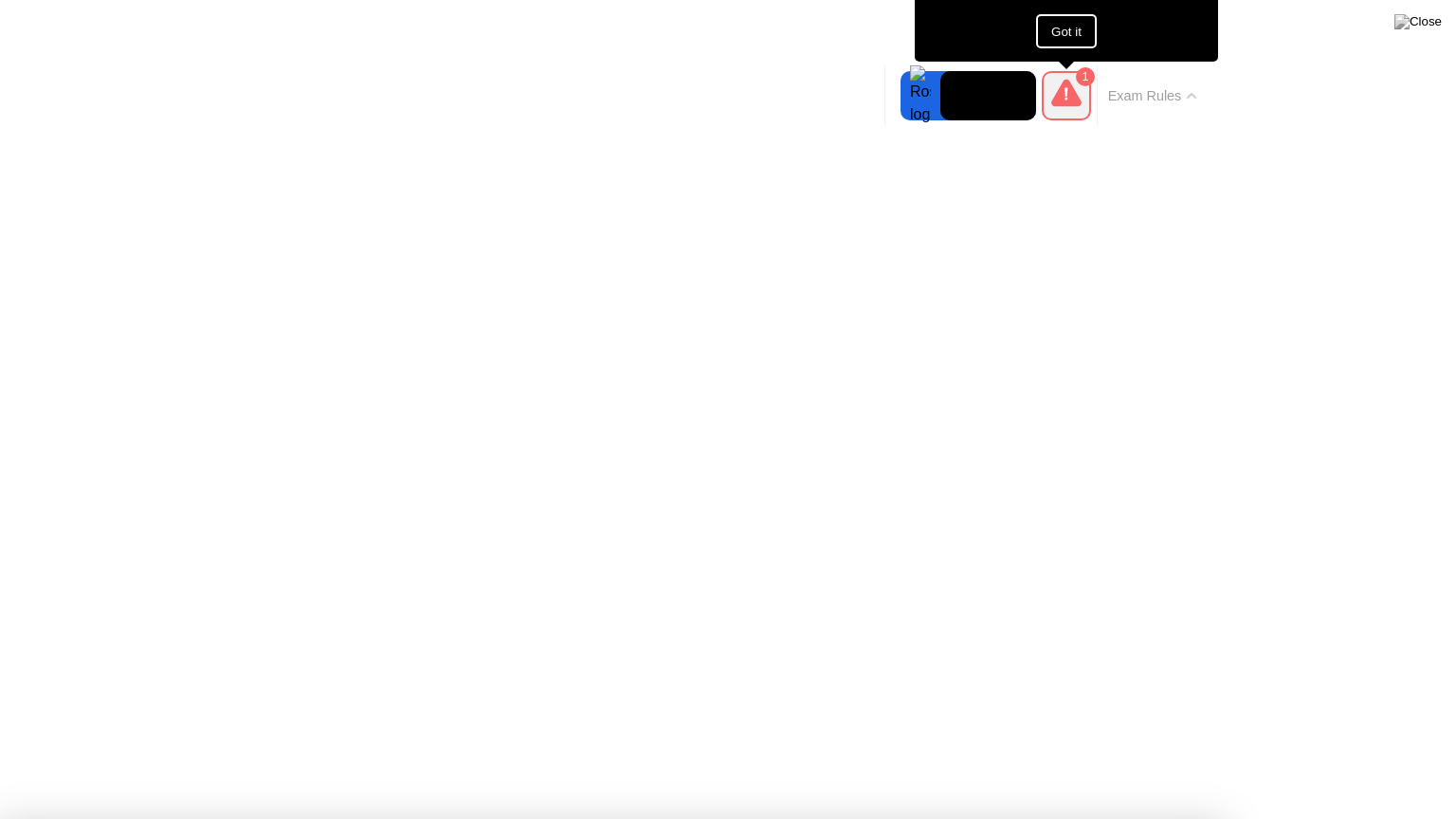
drag, startPoint x: 746, startPoint y: 694, endPoint x: 754, endPoint y: 731, distance: 37.9
click at [1080, 43] on button "Got it" at bounding box center [1066, 31] width 61 height 34
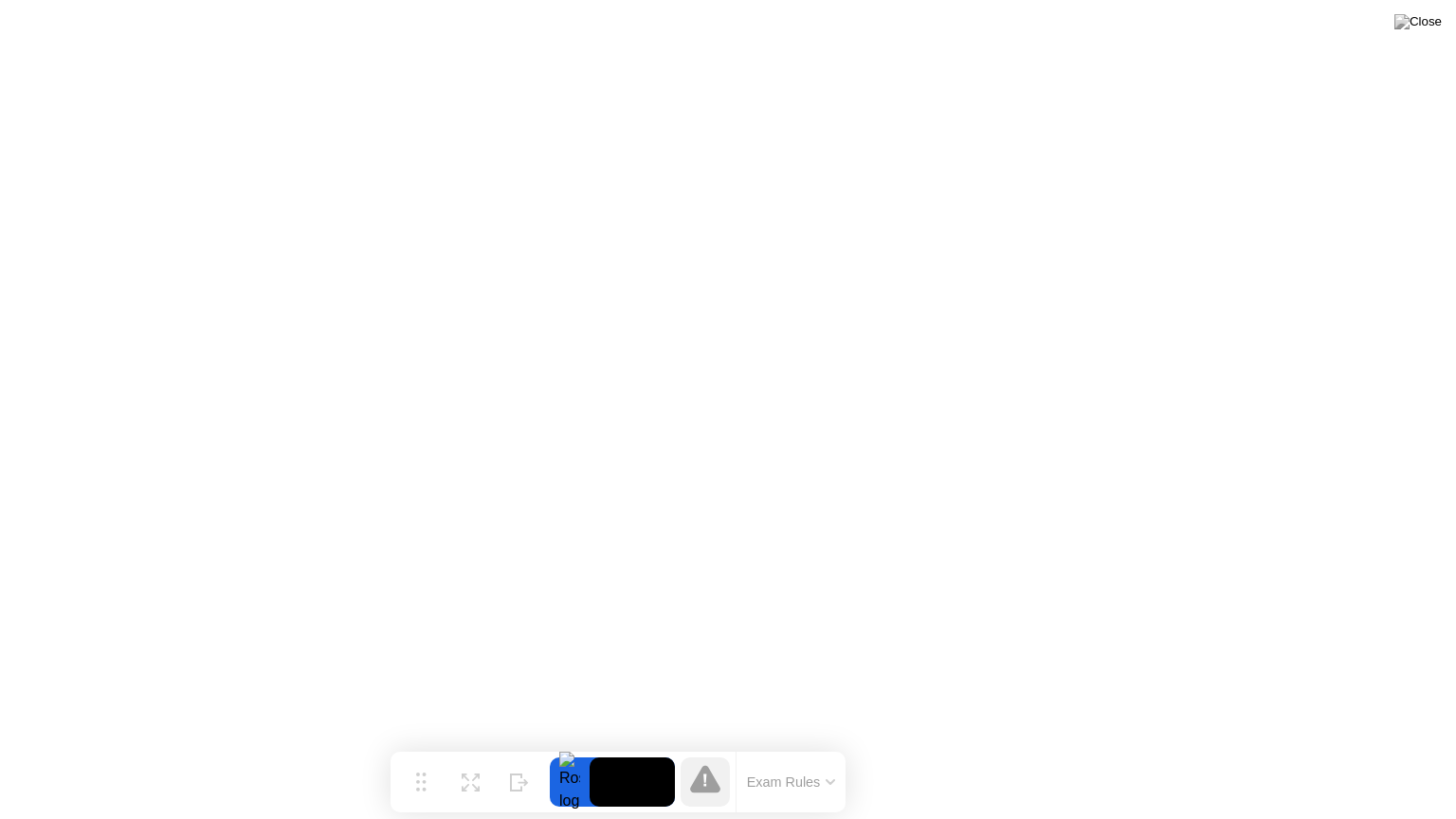
click at [763, 751] on button "Exam Rules" at bounding box center [791, 781] width 101 height 17
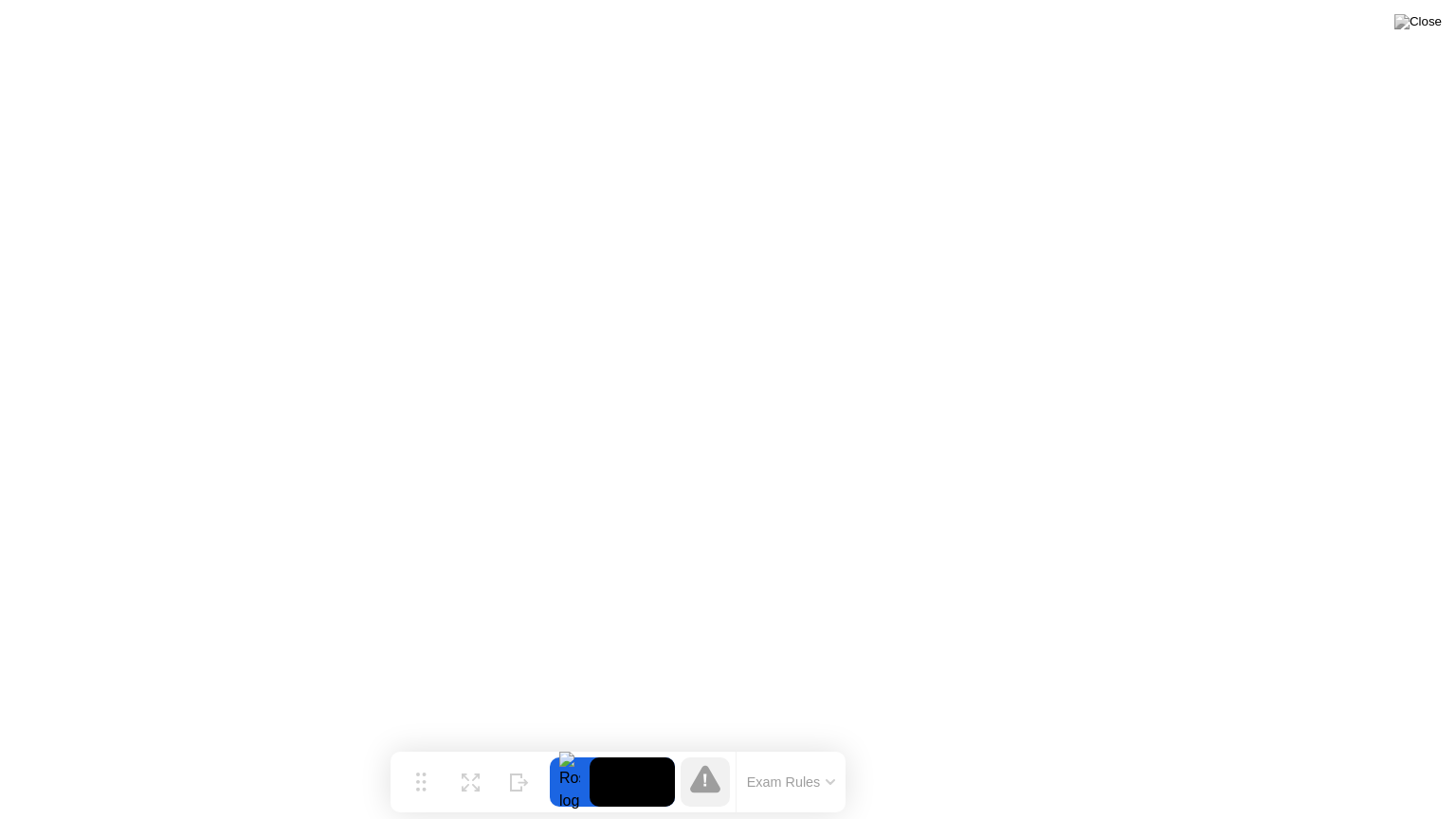
click at [773, 751] on button "Exam Rules" at bounding box center [791, 781] width 101 height 17
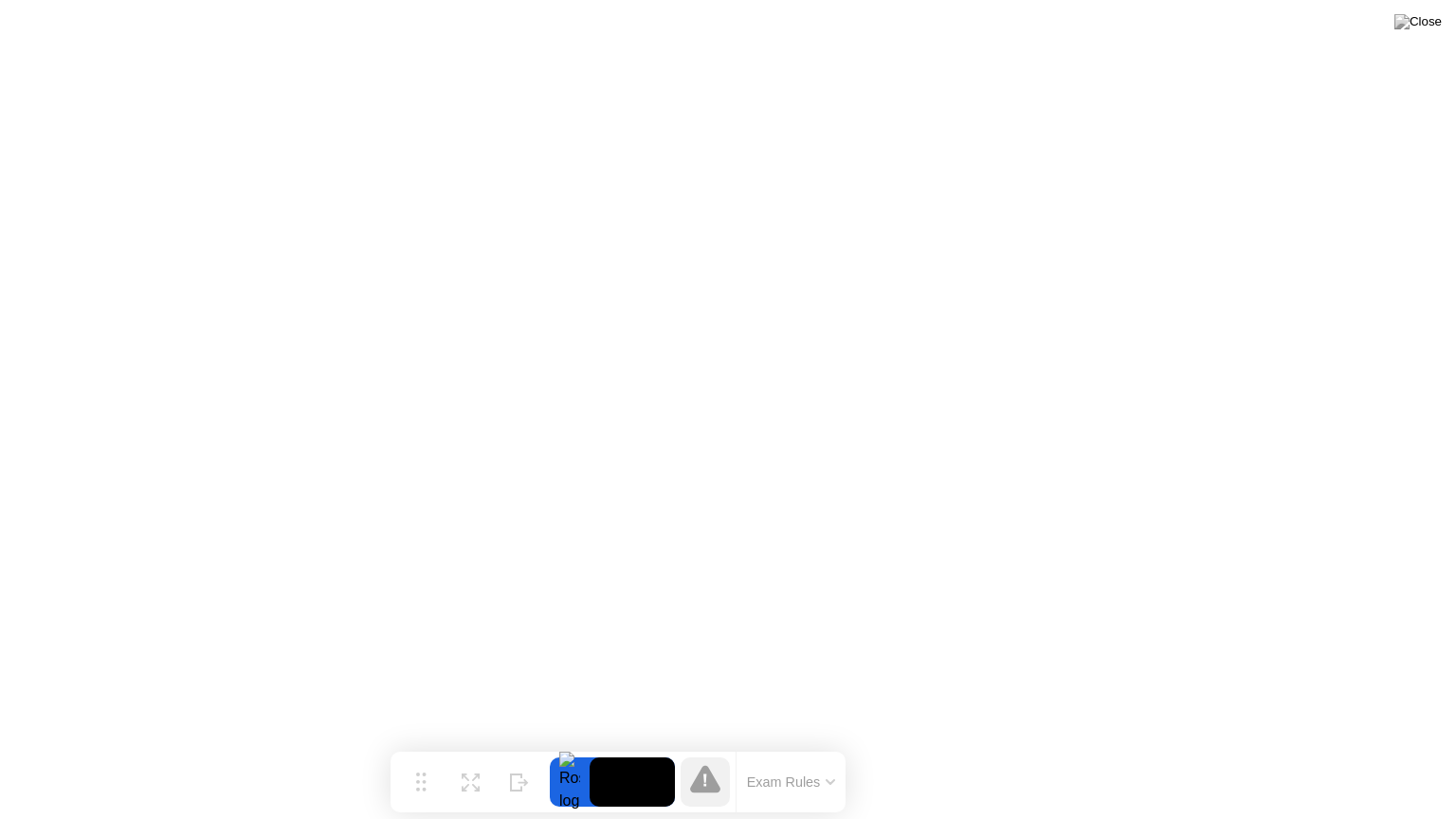
click at [784, 751] on button "Exam Rules" at bounding box center [791, 781] width 101 height 17
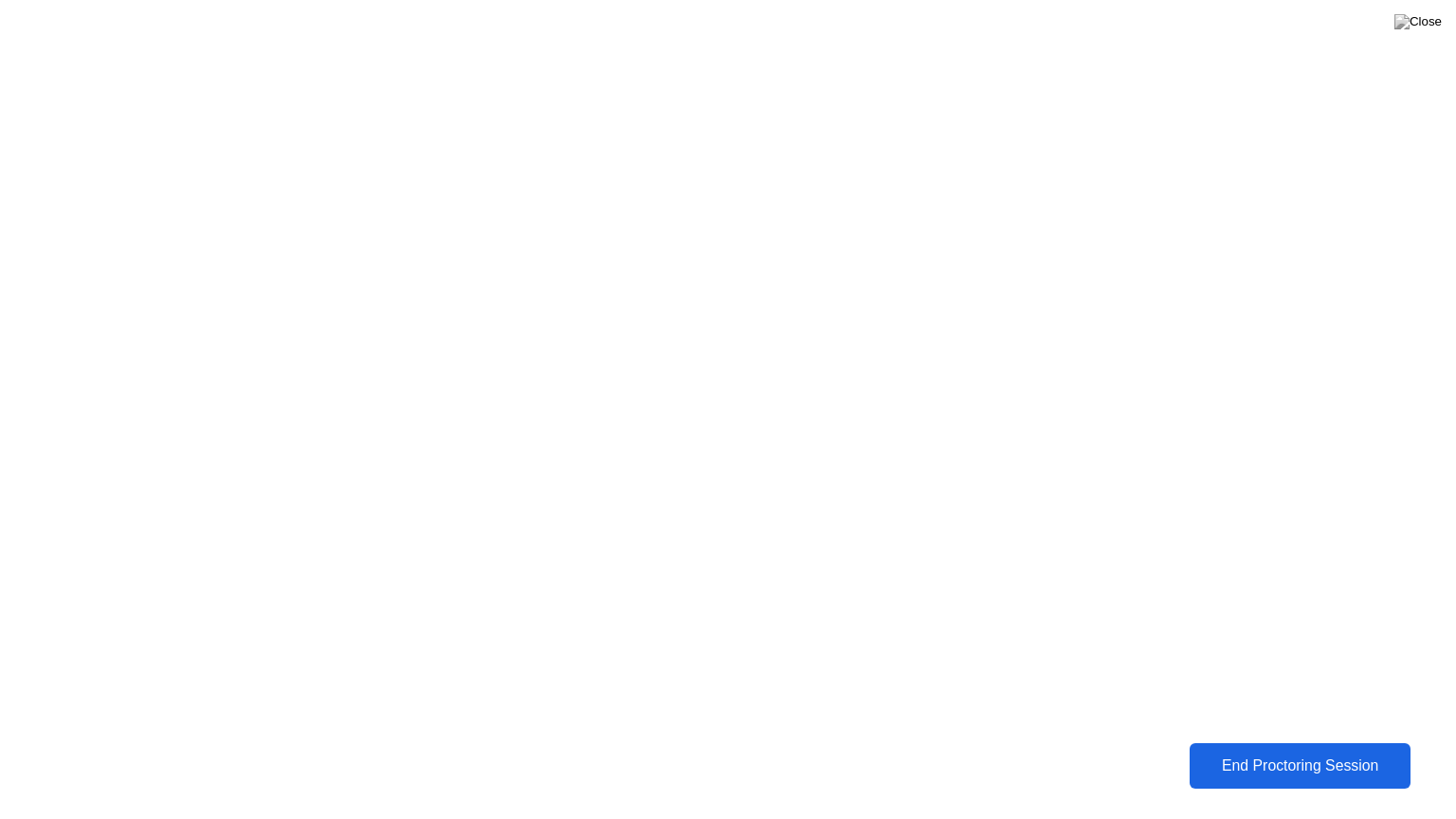
click at [1261, 751] on div "End Proctoring Session" at bounding box center [1299, 766] width 217 height 18
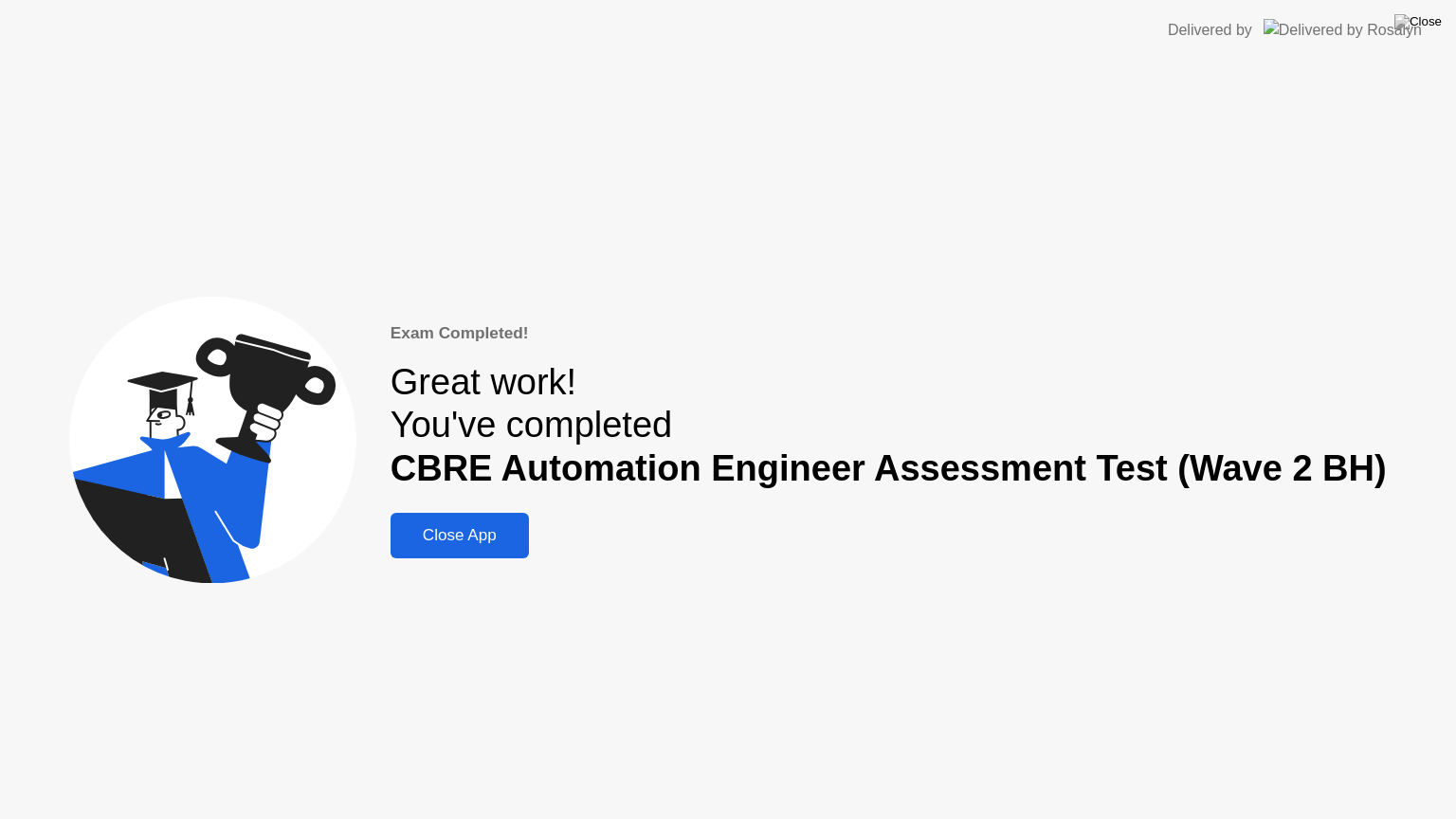
click at [498, 540] on div "Close App" at bounding box center [460, 535] width 127 height 19
